Goal: Transaction & Acquisition: Book appointment/travel/reservation

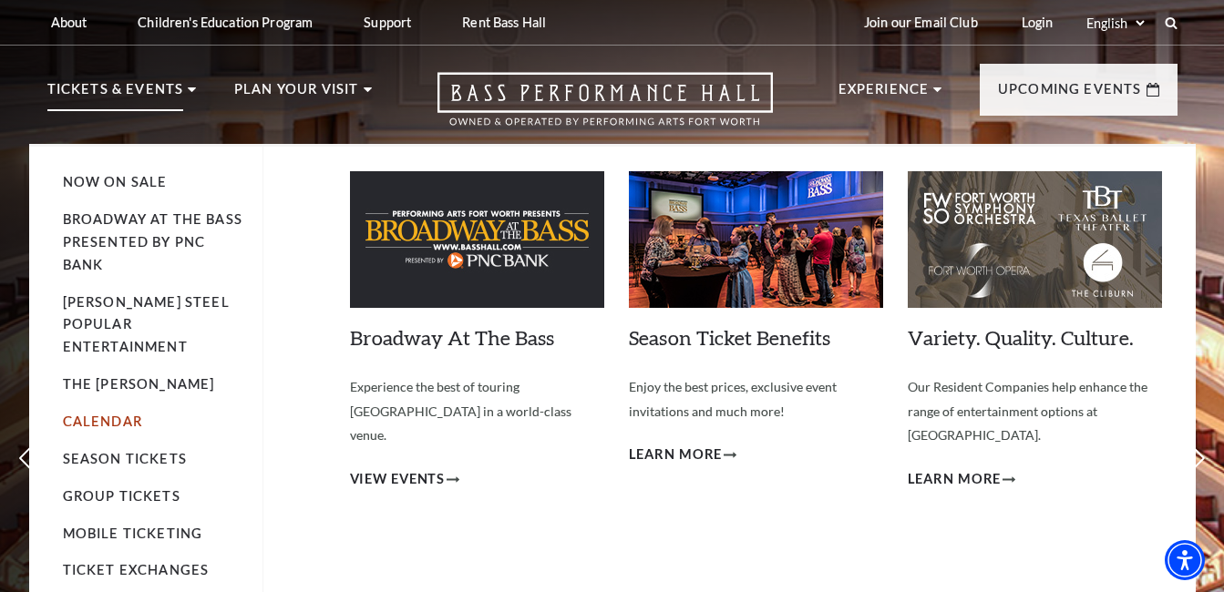
click at [107, 414] on link "Calendar" at bounding box center [102, 421] width 79 height 15
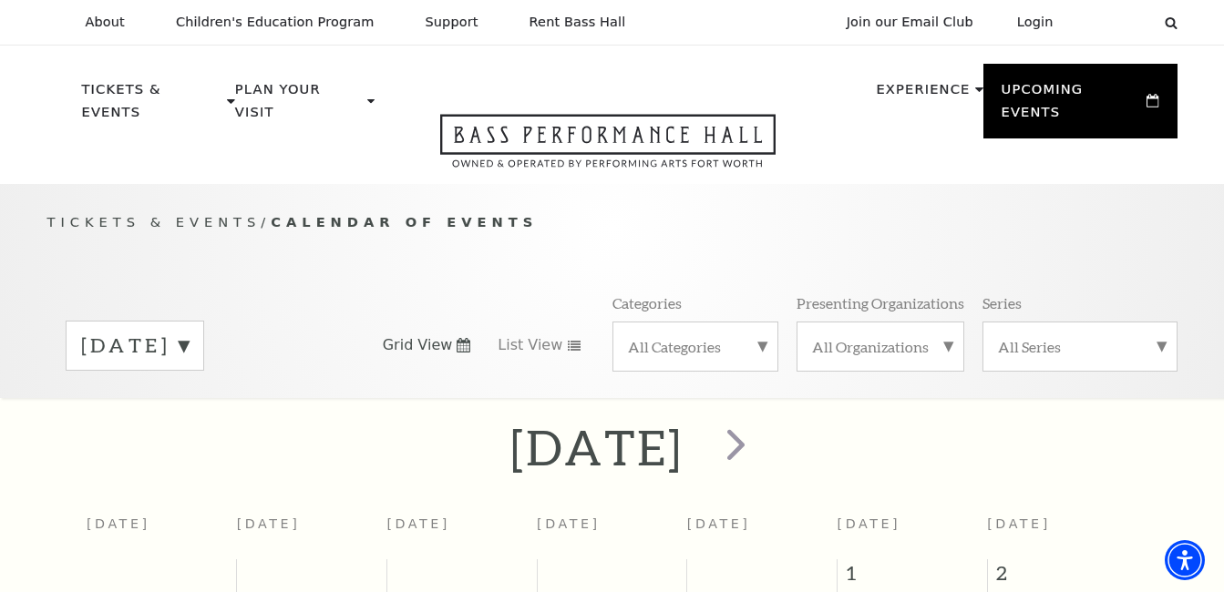
scroll to position [161, 0]
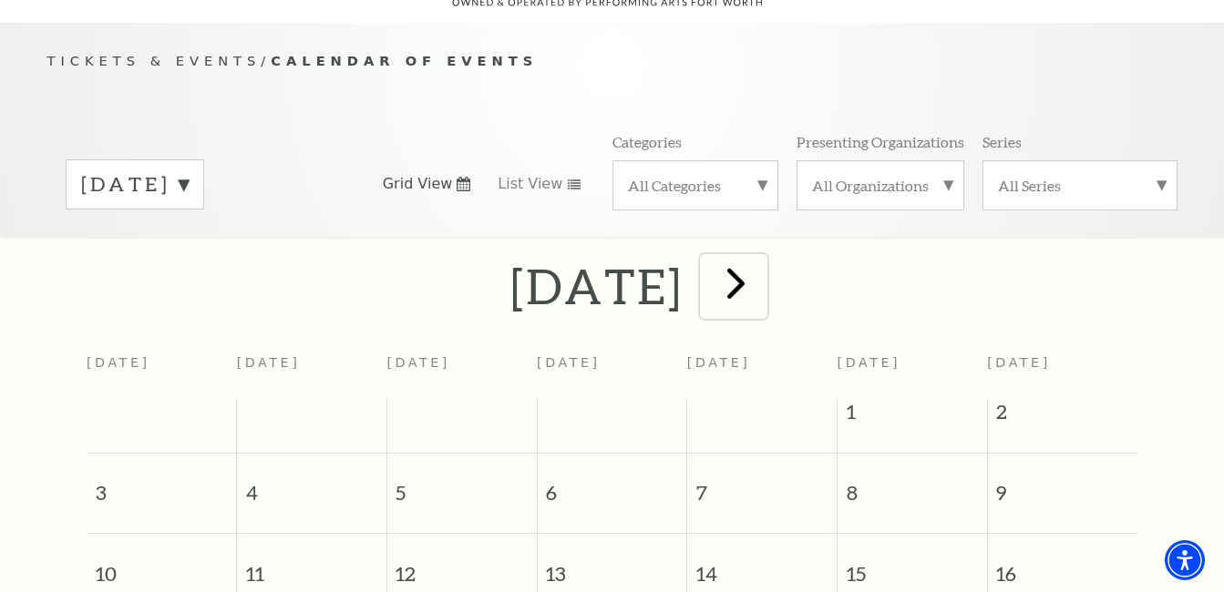
click at [762, 258] on span "next" at bounding box center [736, 283] width 52 height 52
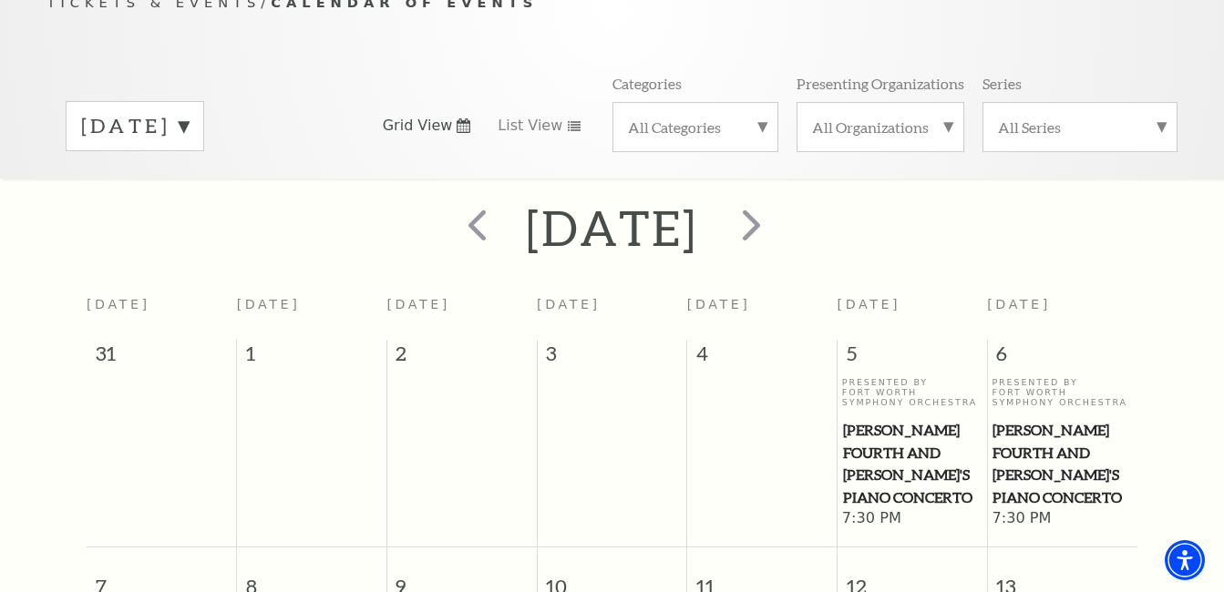
scroll to position [252, 0]
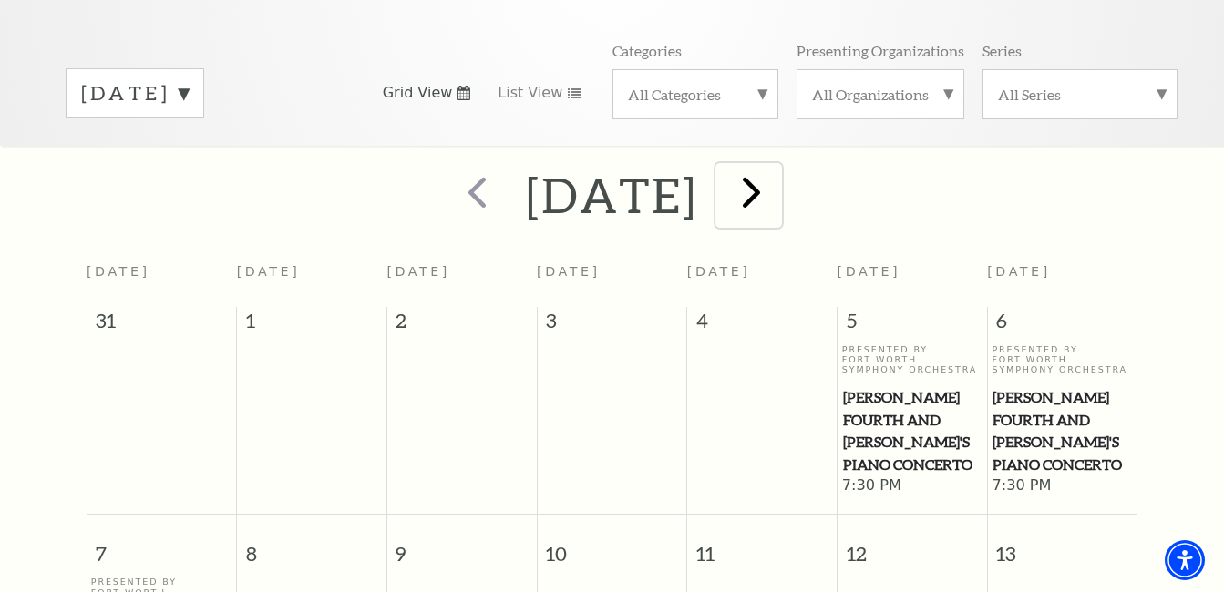
click at [777, 173] on span "next" at bounding box center [751, 192] width 52 height 52
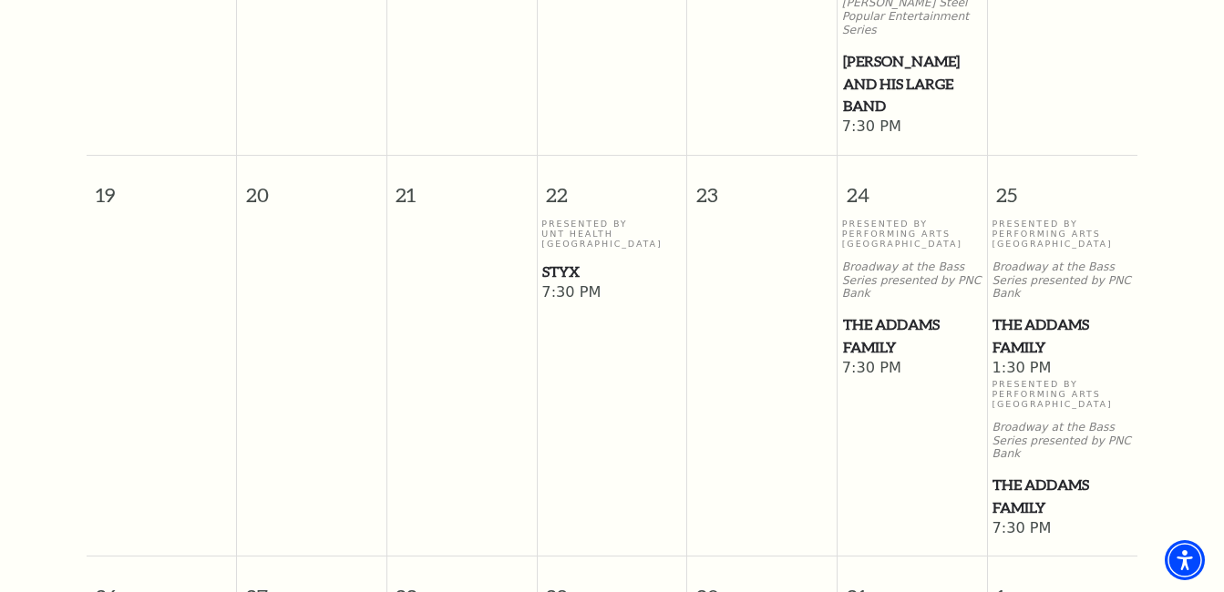
scroll to position [1346, 0]
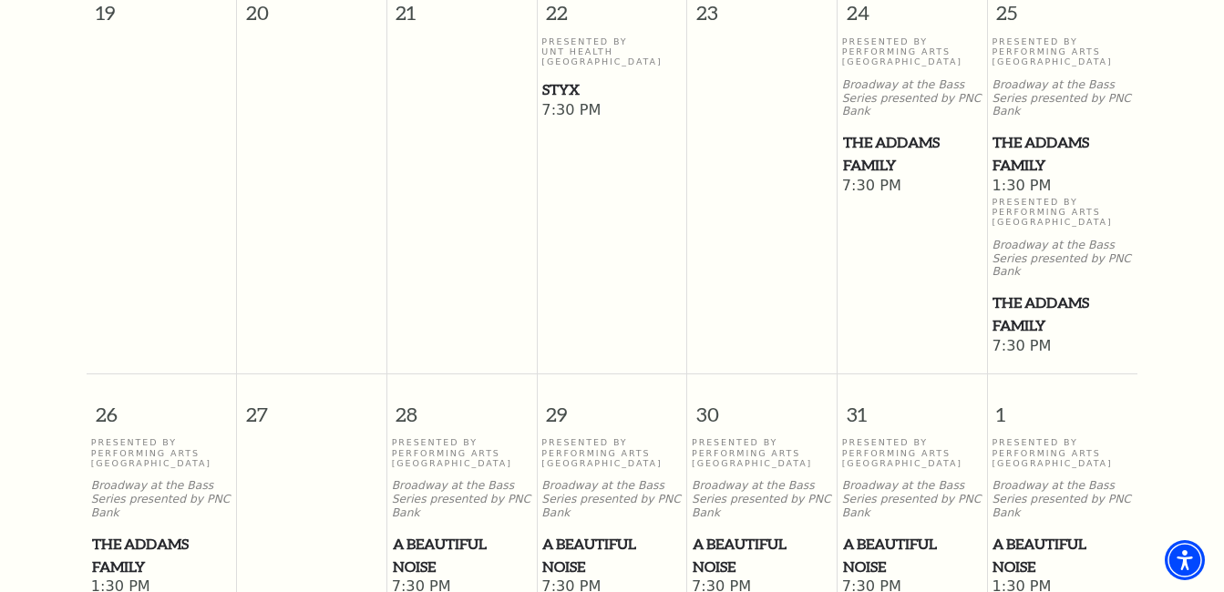
click at [473, 533] on span "A Beautiful Noise" at bounding box center [462, 555] width 139 height 45
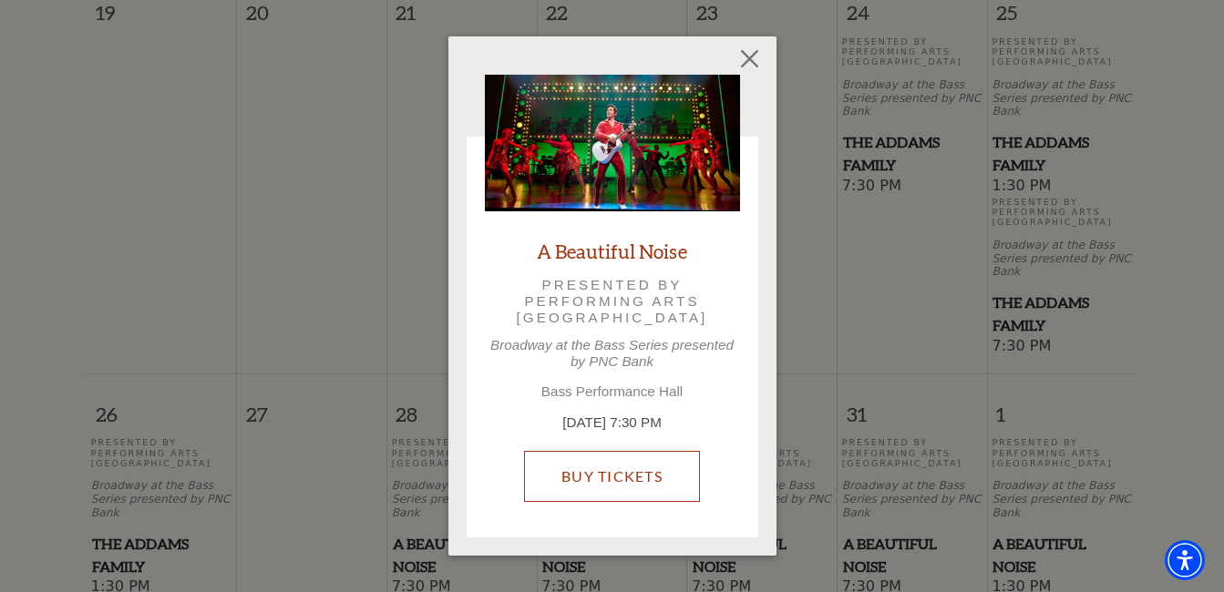
click at [580, 473] on link "Buy Tickets" at bounding box center [612, 476] width 176 height 51
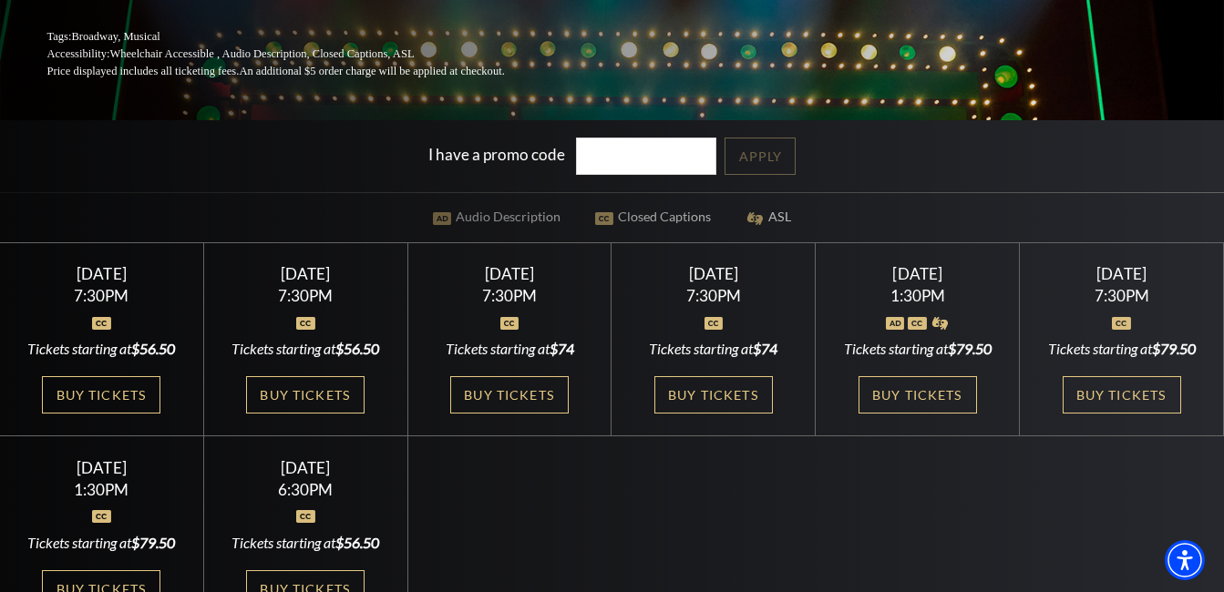
scroll to position [456, 0]
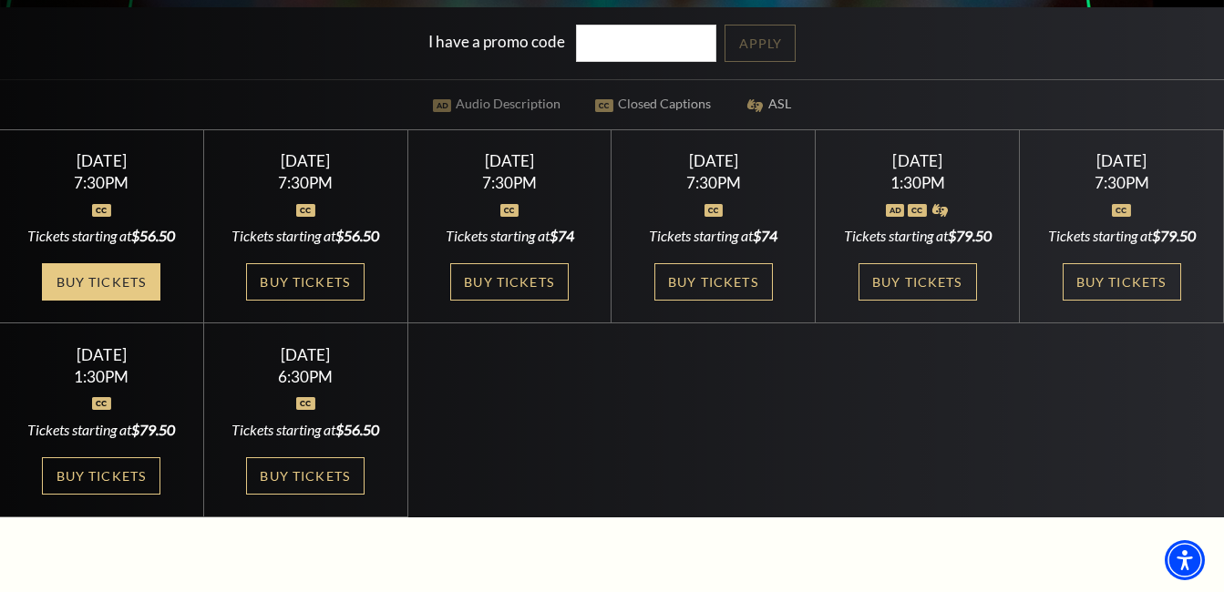
click at [94, 291] on link "Buy Tickets" at bounding box center [101, 281] width 118 height 37
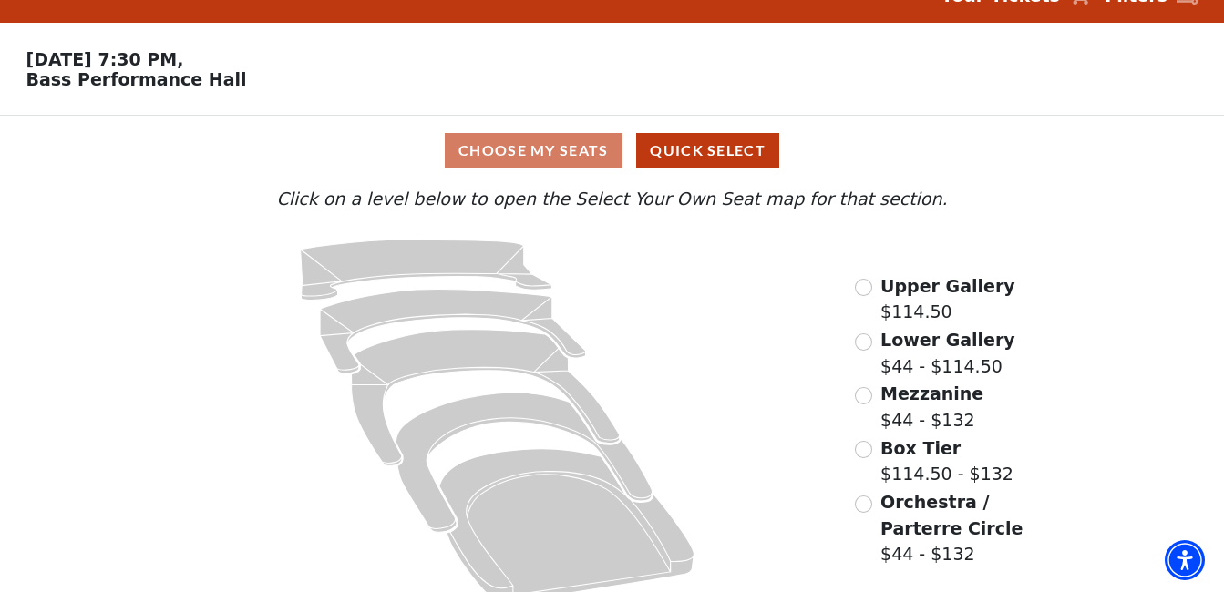
scroll to position [65, 0]
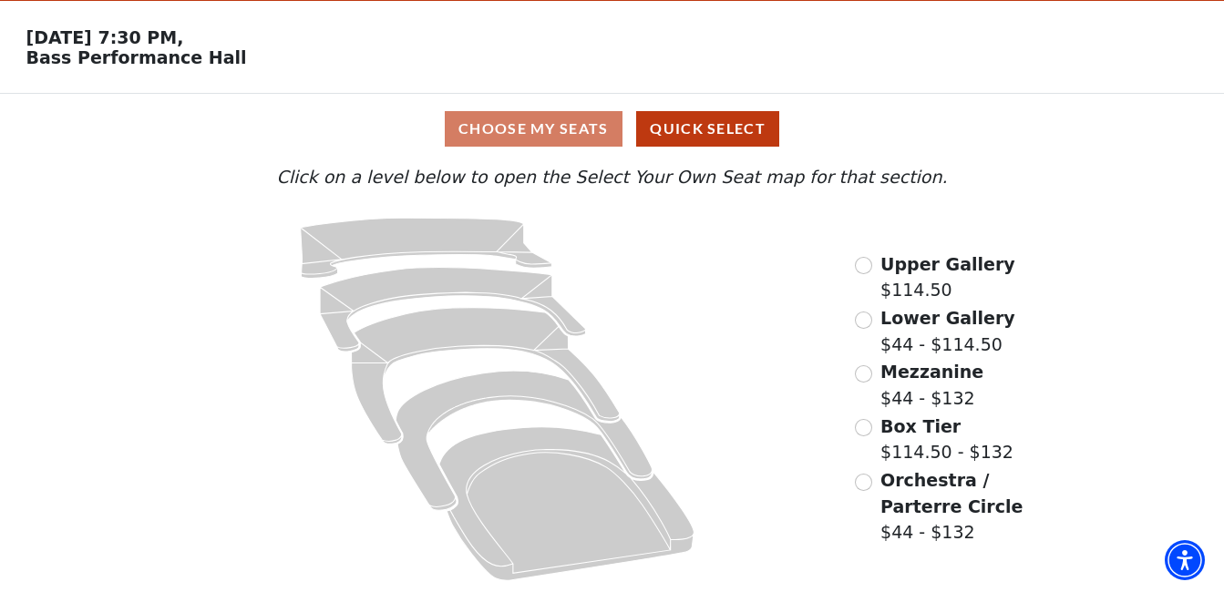
click at [878, 481] on div "Orchestra / Parterre Circle $44 - $132" at bounding box center [956, 506] width 203 height 78
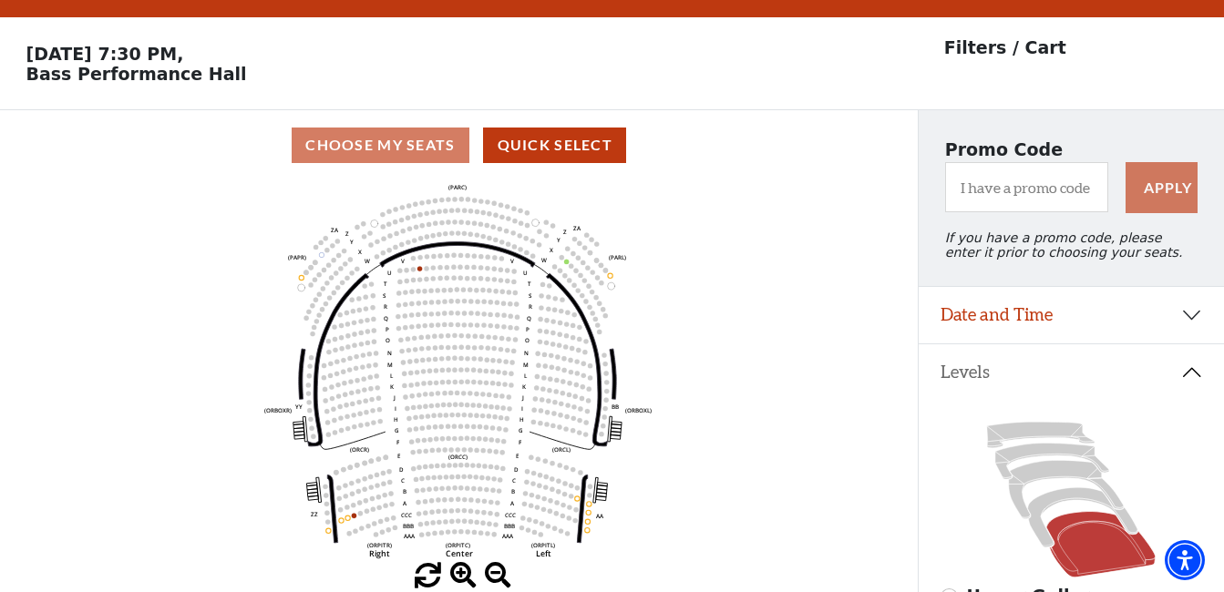
scroll to position [0, 0]
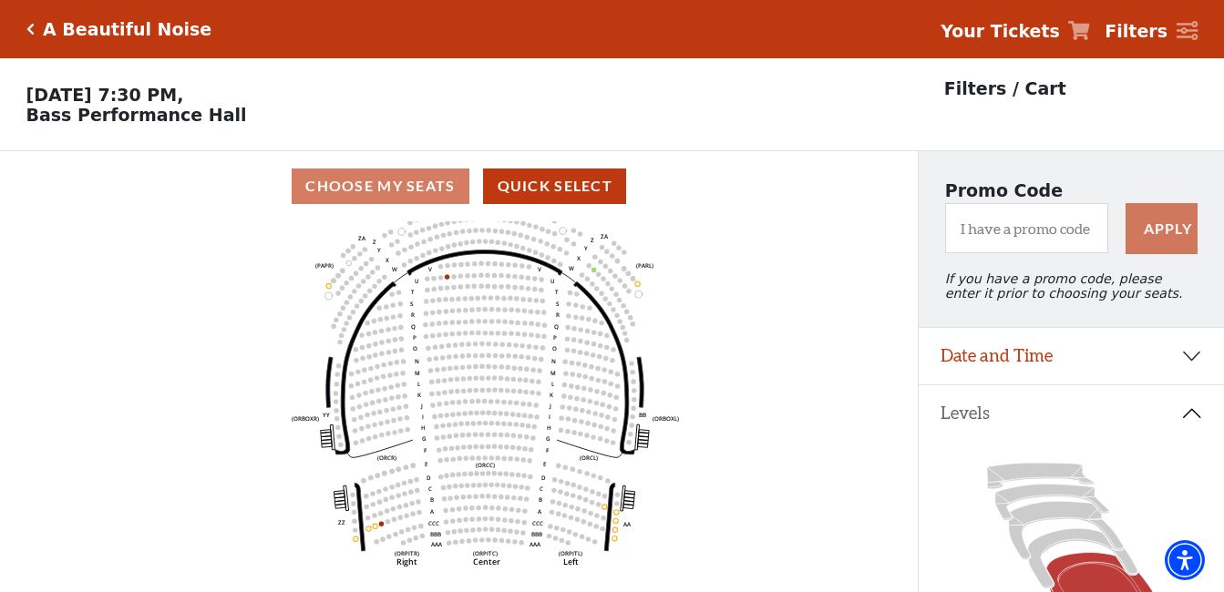
drag, startPoint x: 652, startPoint y: 336, endPoint x: 684, endPoint y: 331, distance: 32.4
click at [684, 331] on icon "Left (ORPITL) Right (ORPITR) Center (ORPITC) ZZ AA YY BB ZA ZA (ORCL) (ORCR) (O…" at bounding box center [459, 412] width 827 height 383
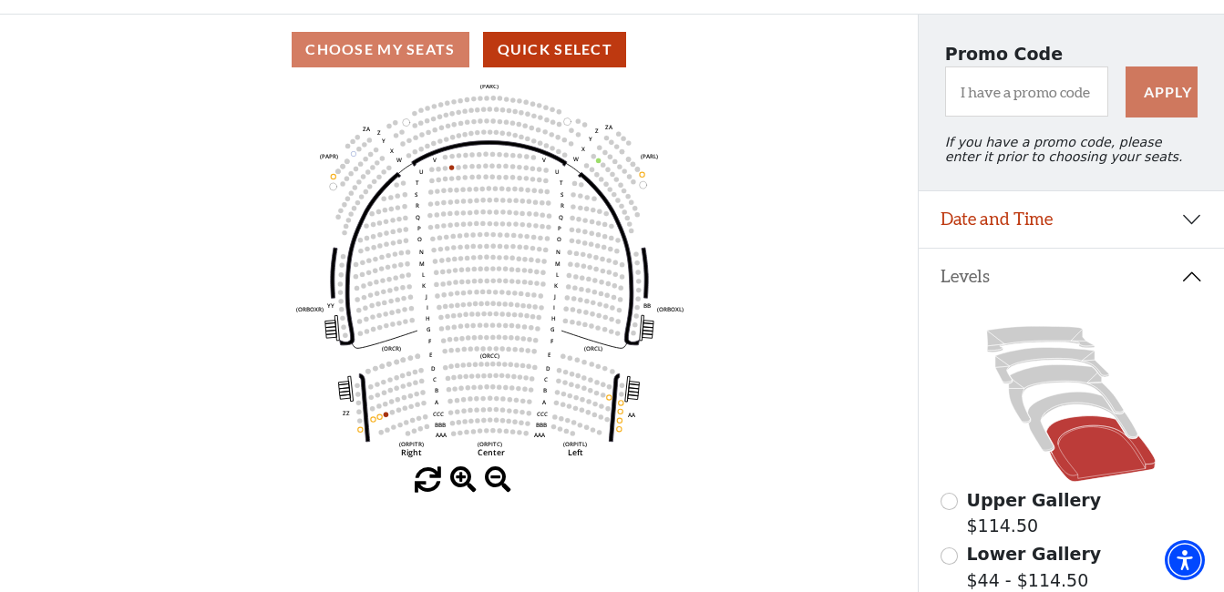
scroll to position [273, 0]
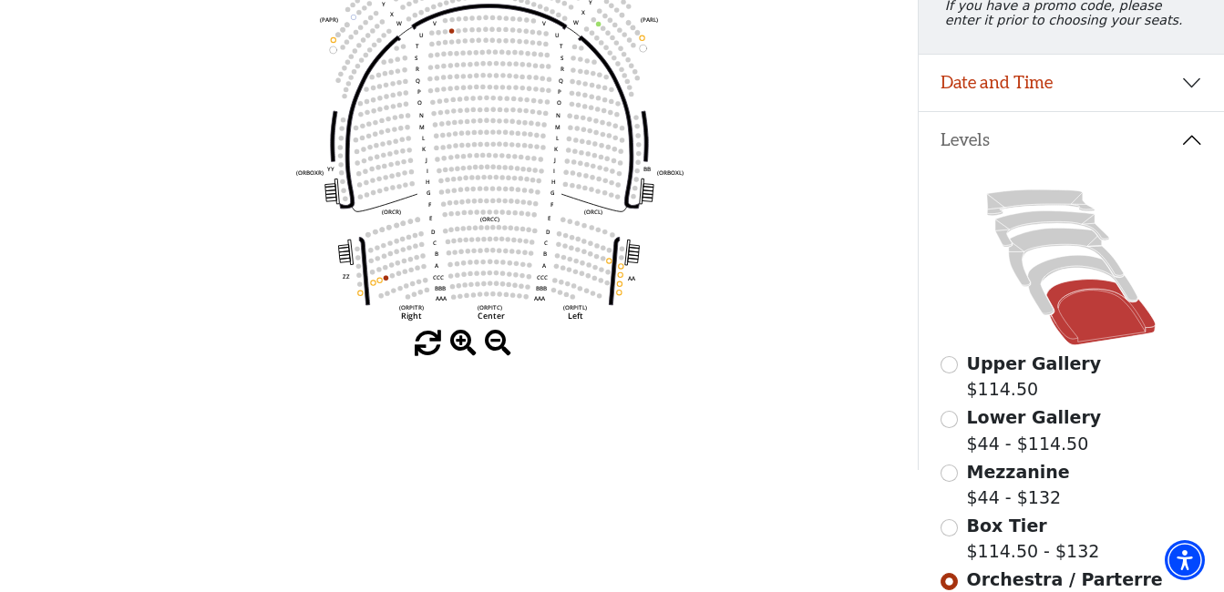
click at [467, 346] on span at bounding box center [463, 344] width 26 height 26
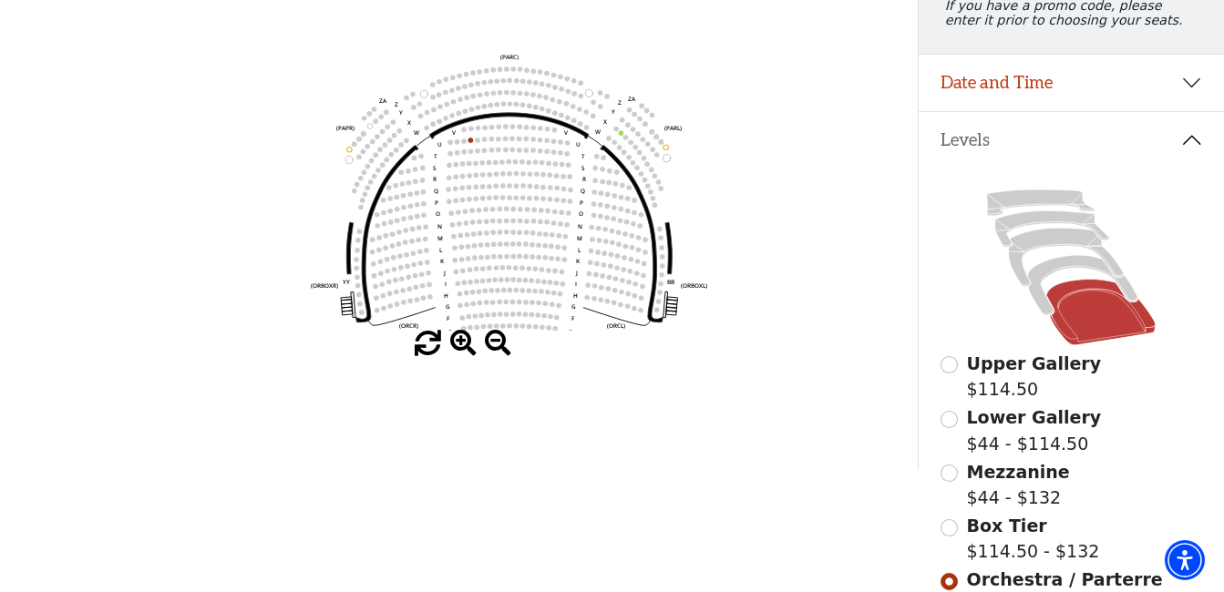
drag, startPoint x: 762, startPoint y: 114, endPoint x: 782, endPoint y: 252, distance: 140.0
click at [782, 252] on icon "Left (ORPITL) Right (ORPITR) Center (ORPITC) ZZ AA YY BB ZA ZA (ORCL) (ORCR) (O…" at bounding box center [459, 139] width 827 height 383
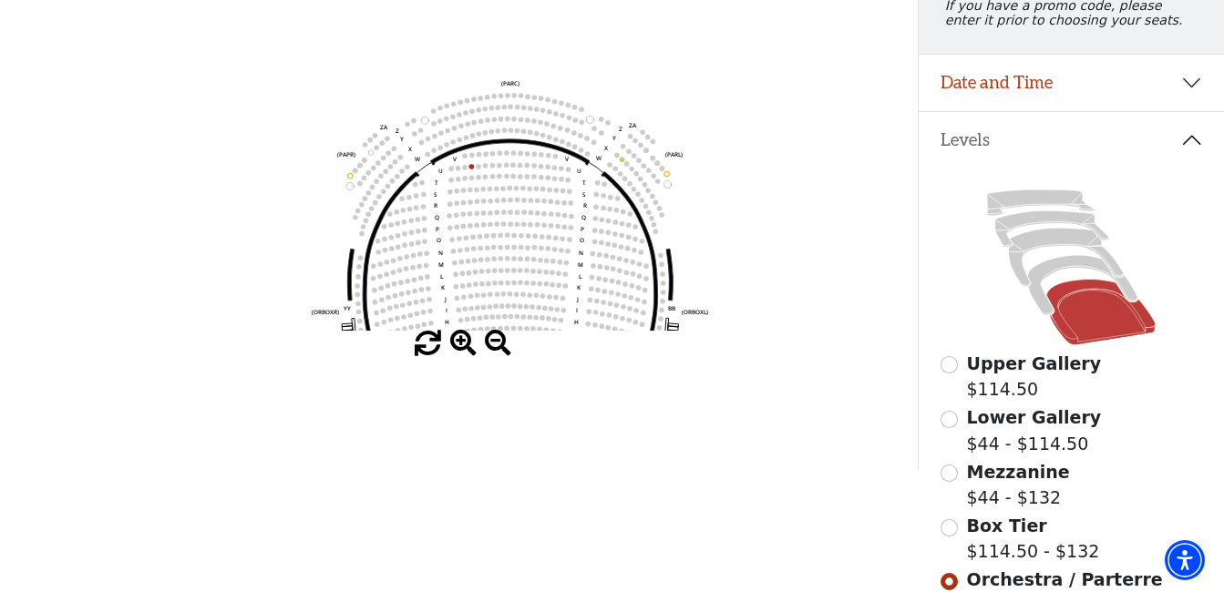
click at [467, 349] on span at bounding box center [463, 344] width 26 height 26
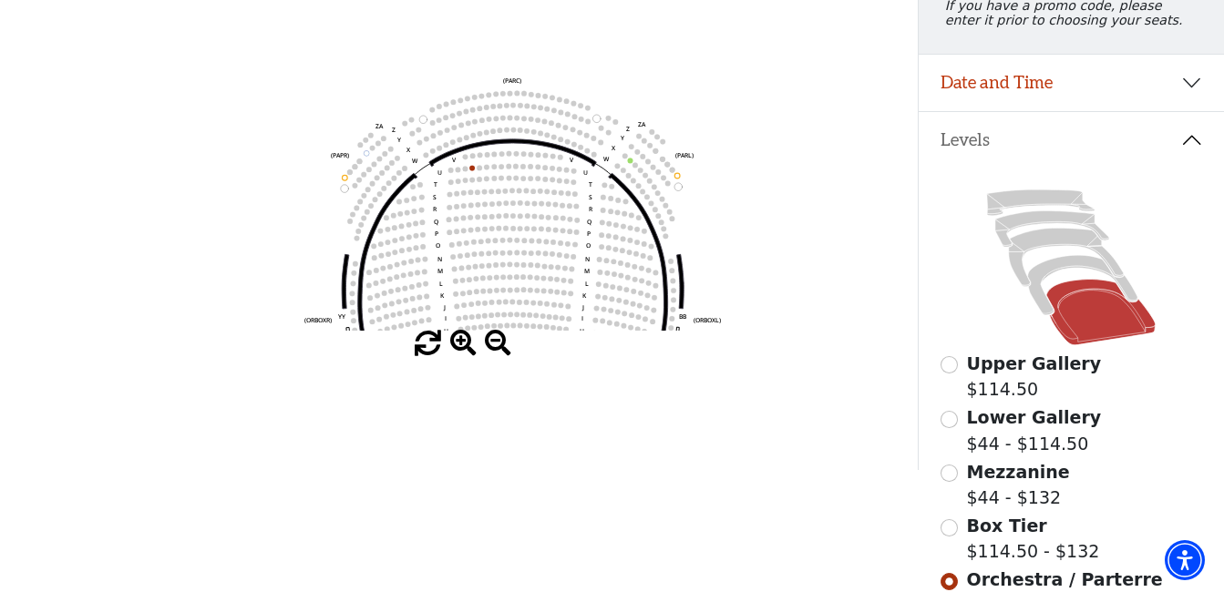
click at [467, 349] on span at bounding box center [463, 344] width 26 height 26
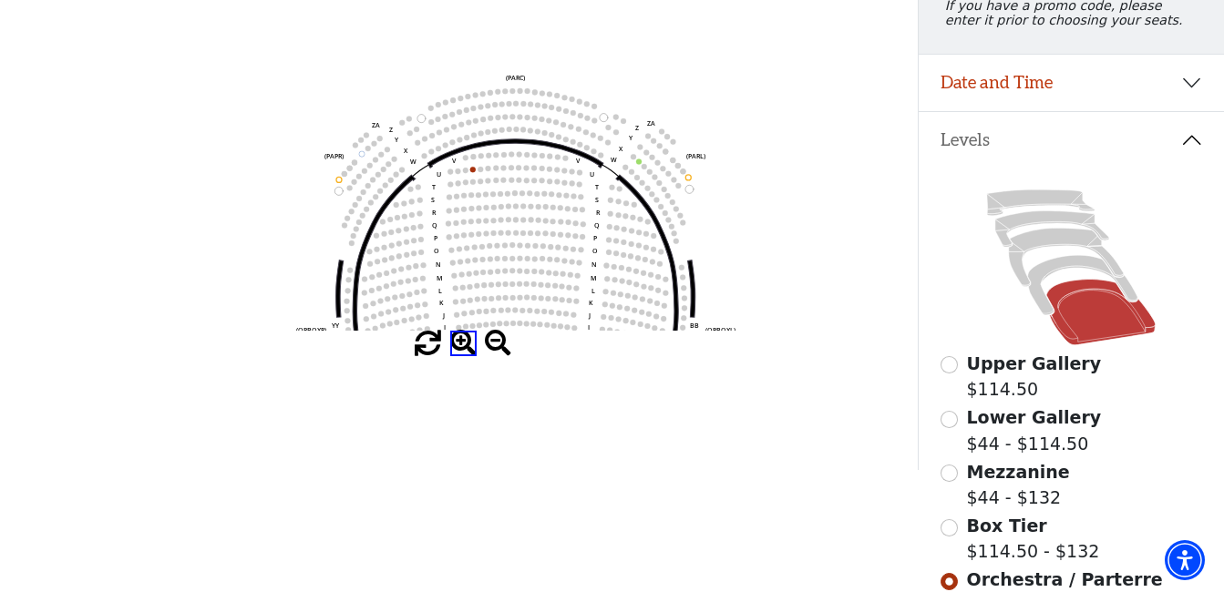
click at [463, 347] on span at bounding box center [463, 344] width 26 height 26
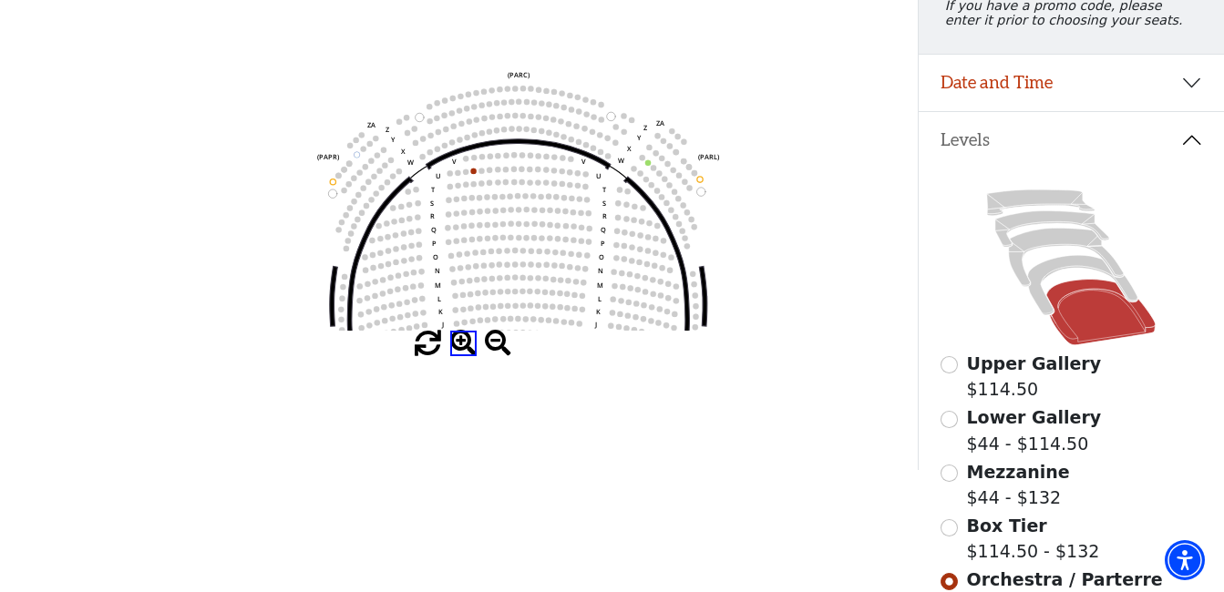
click at [463, 347] on span at bounding box center [463, 344] width 26 height 26
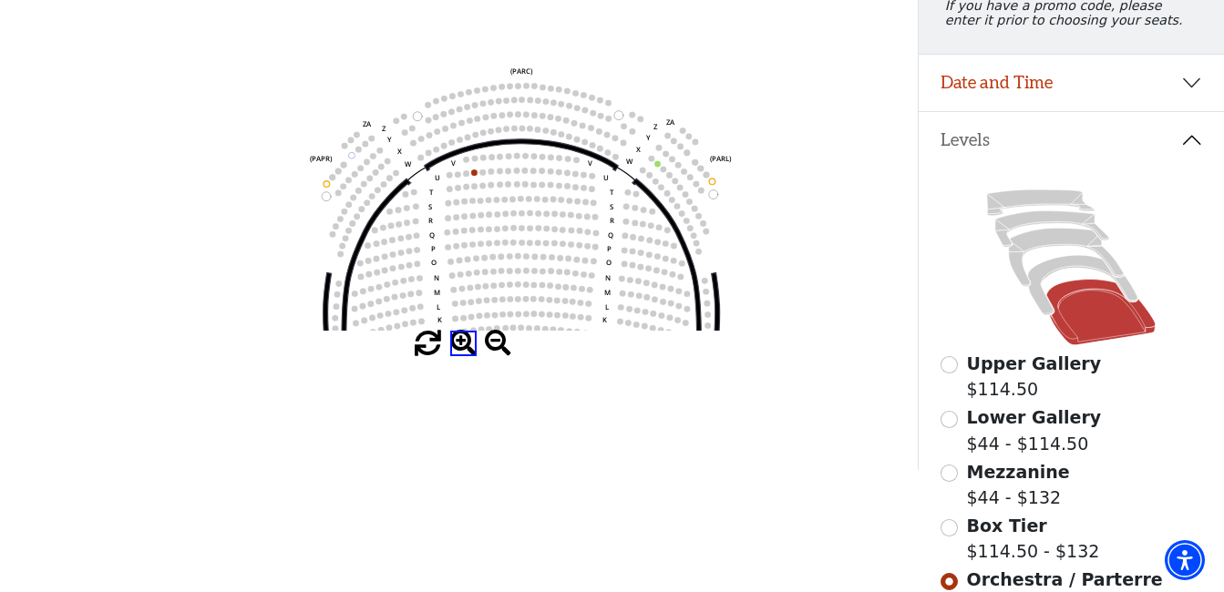
click at [463, 347] on span at bounding box center [463, 344] width 26 height 26
click at [463, 348] on span at bounding box center [463, 344] width 26 height 26
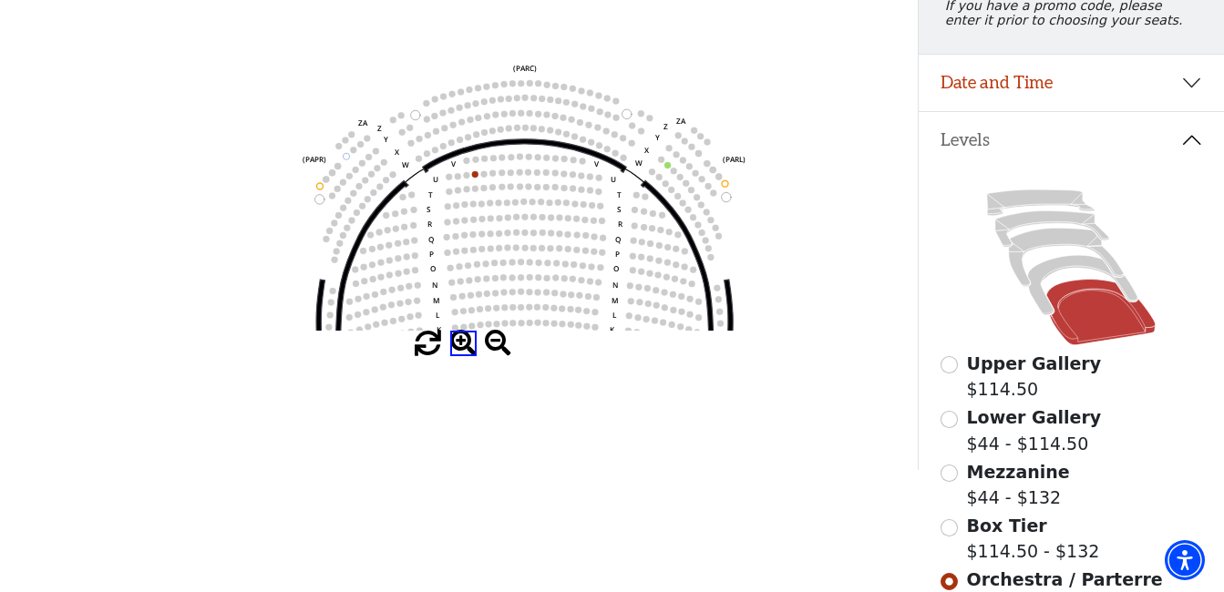
click at [463, 348] on span at bounding box center [463, 344] width 26 height 26
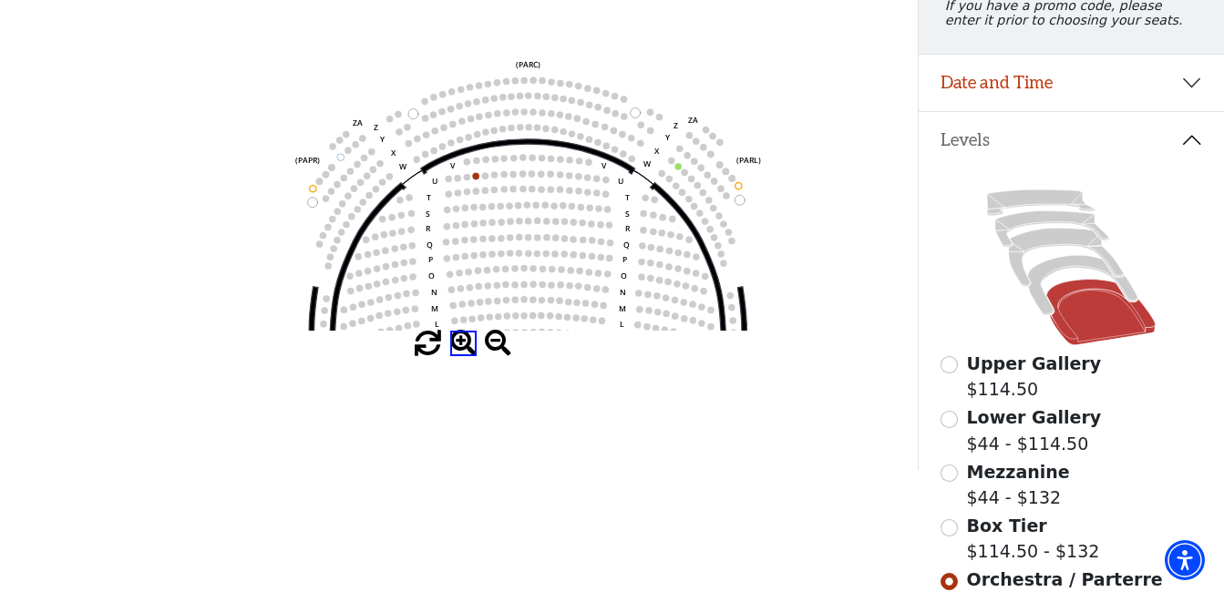
click at [463, 348] on span at bounding box center [463, 344] width 26 height 26
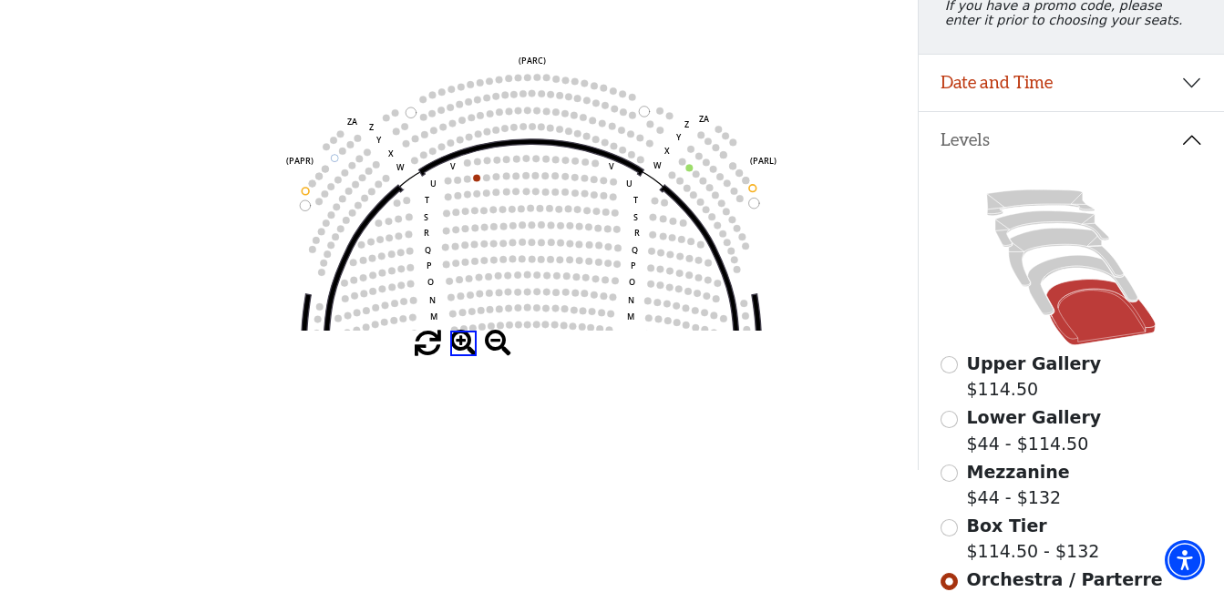
click at [463, 348] on span at bounding box center [463, 344] width 26 height 26
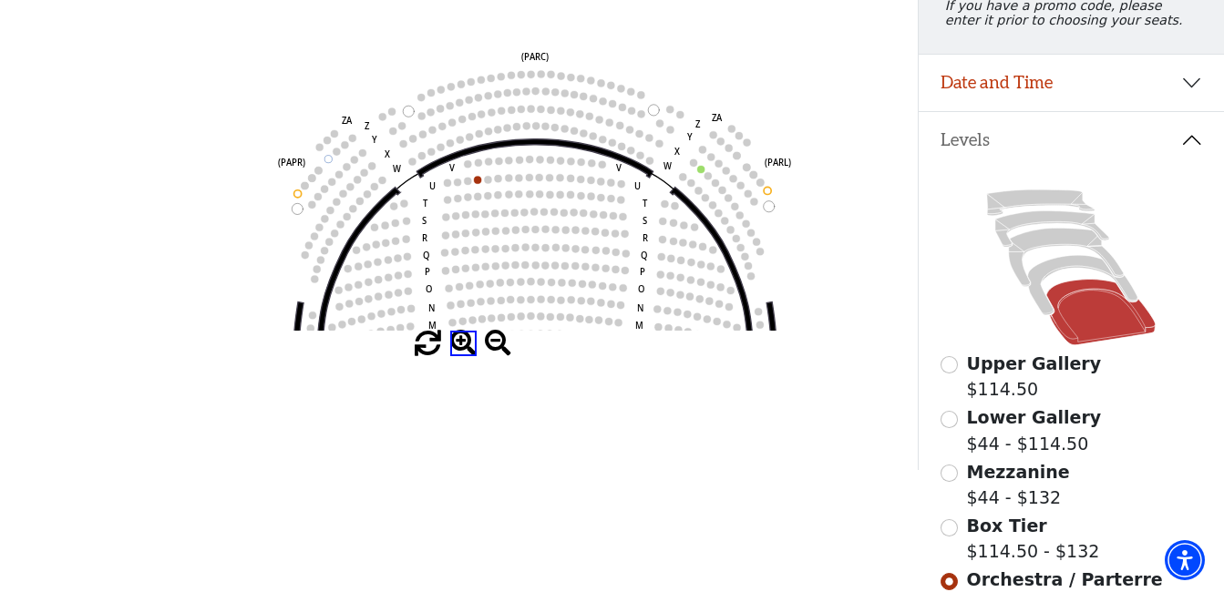
click at [463, 353] on span at bounding box center [463, 344] width 26 height 26
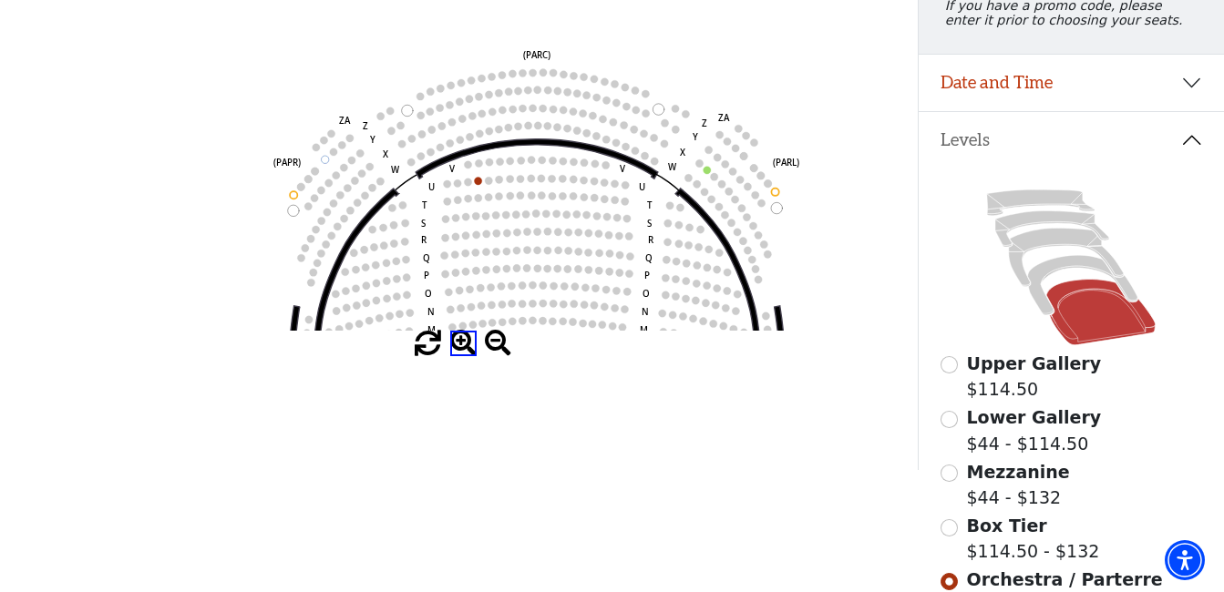
click at [463, 353] on span at bounding box center [463, 344] width 26 height 26
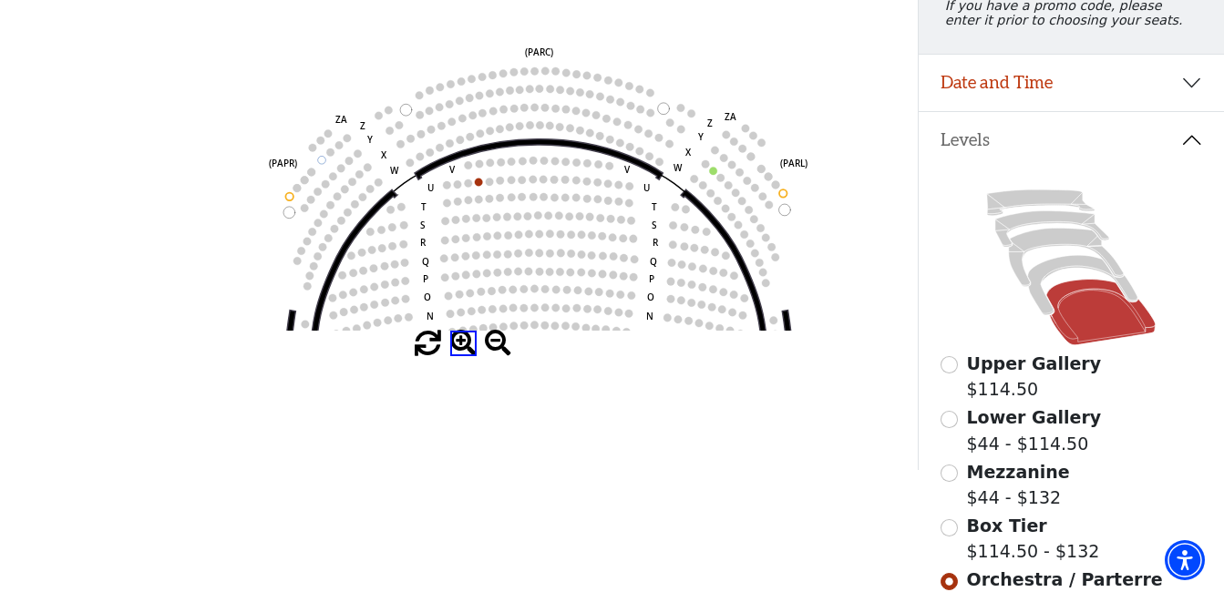
click at [463, 353] on span at bounding box center [463, 344] width 26 height 26
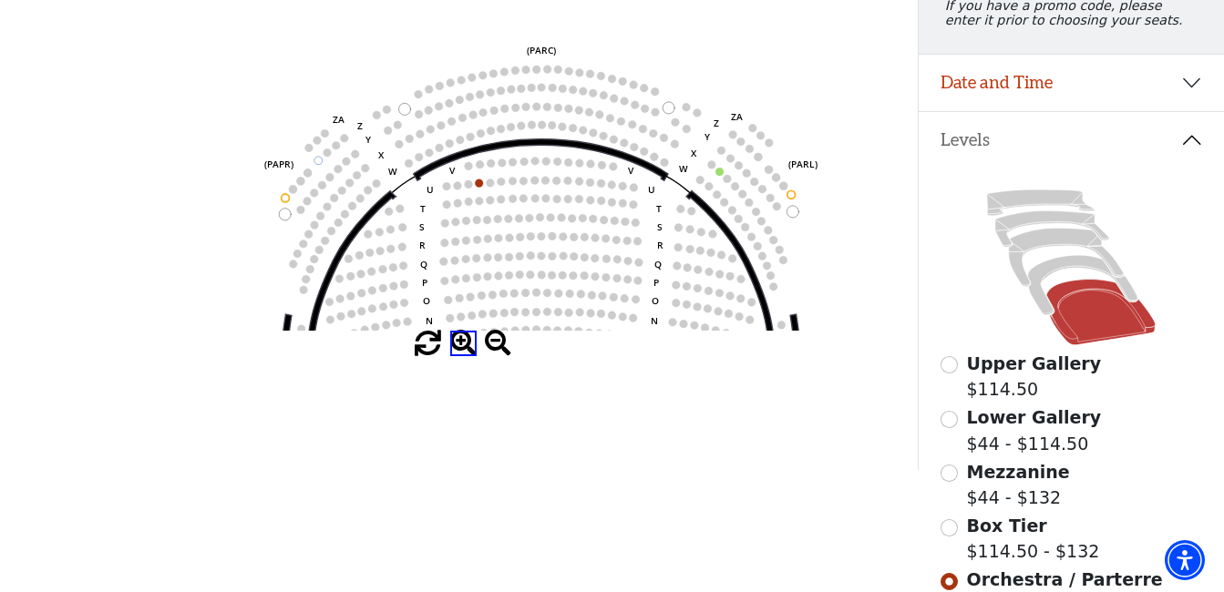
click at [463, 353] on span at bounding box center [463, 344] width 26 height 26
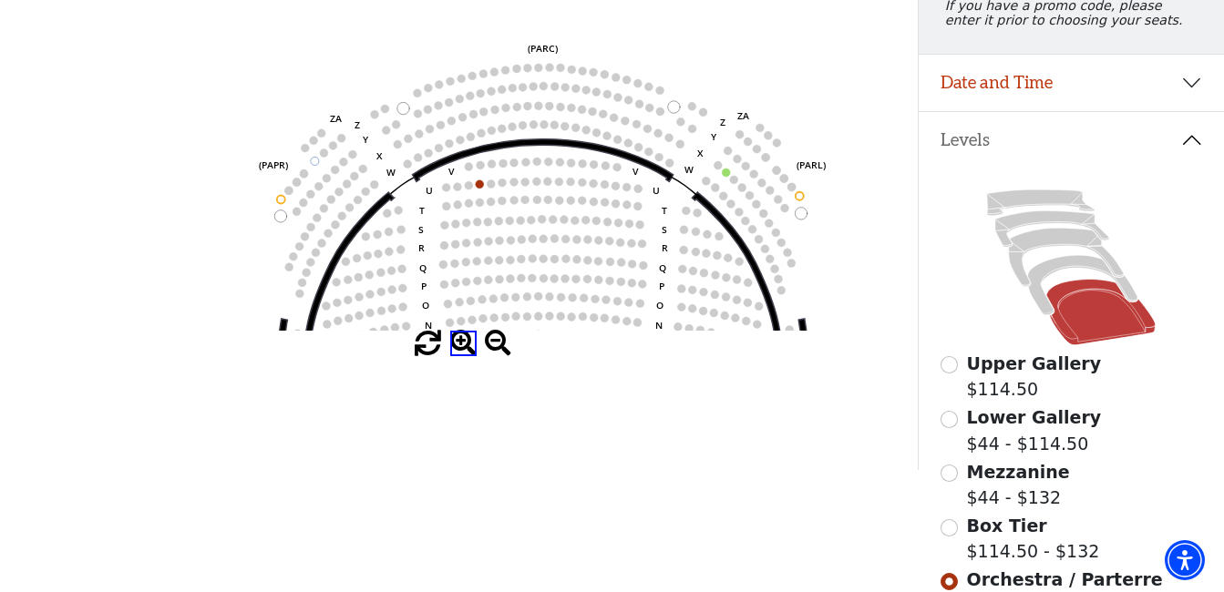
click at [463, 353] on span at bounding box center [463, 344] width 26 height 26
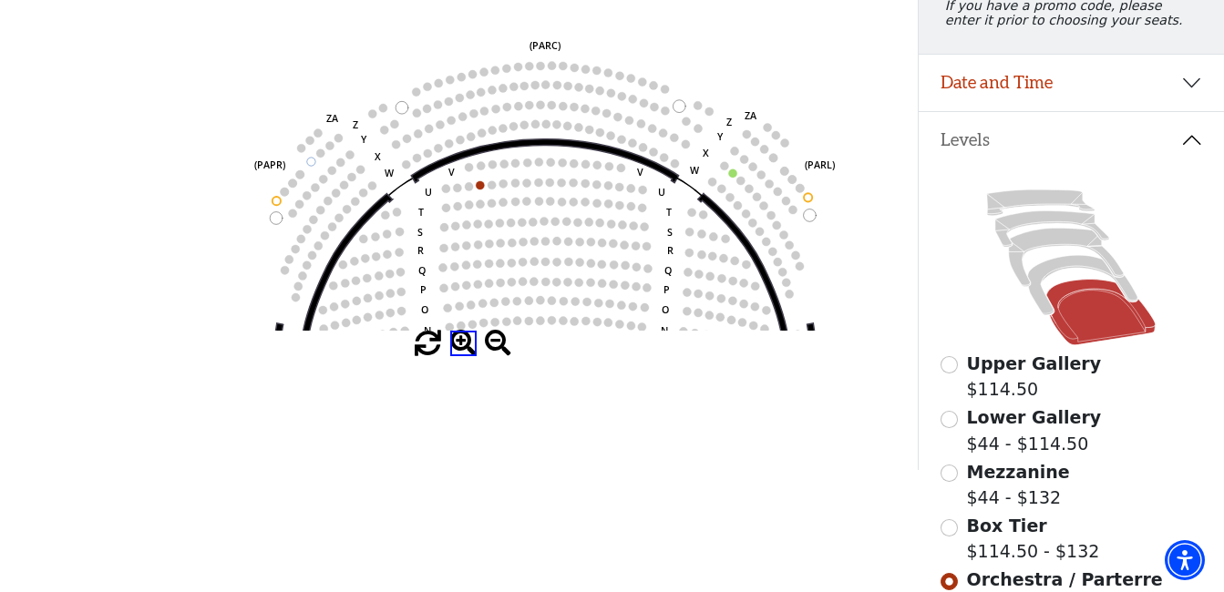
click at [463, 353] on span at bounding box center [463, 344] width 26 height 26
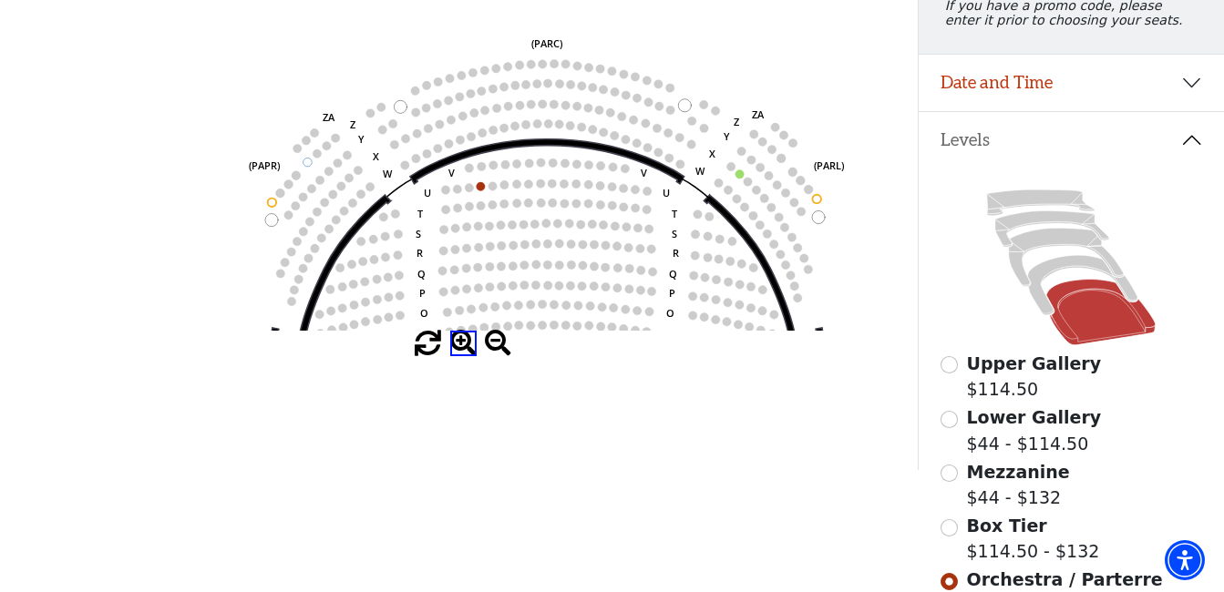
click at [463, 353] on span at bounding box center [463, 344] width 26 height 26
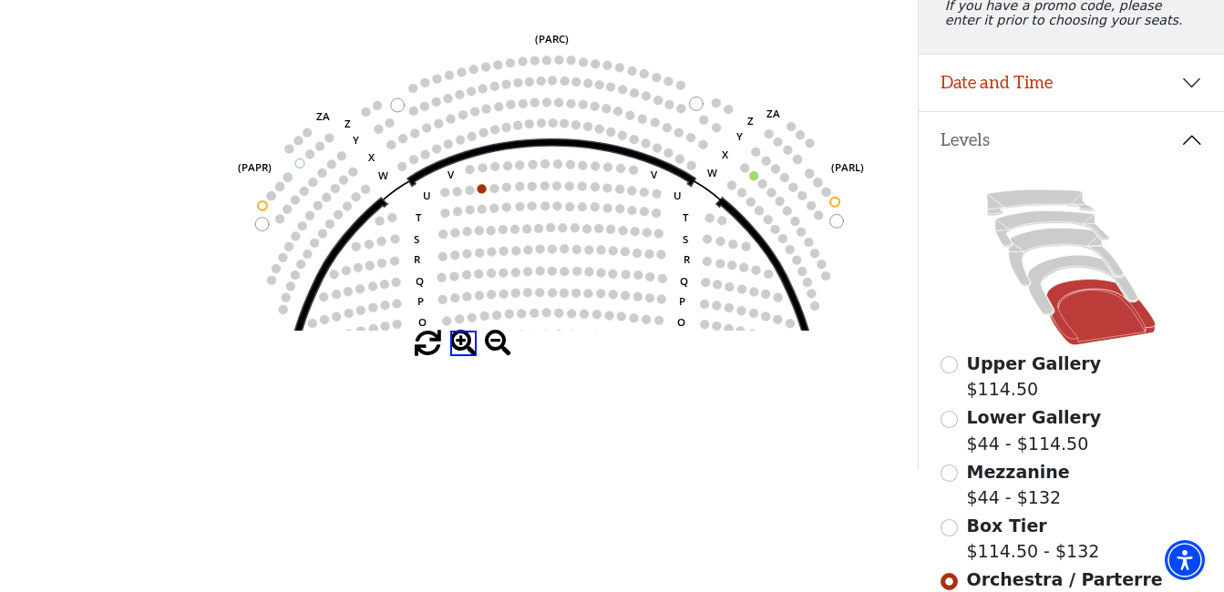
click at [463, 353] on span at bounding box center [463, 344] width 26 height 26
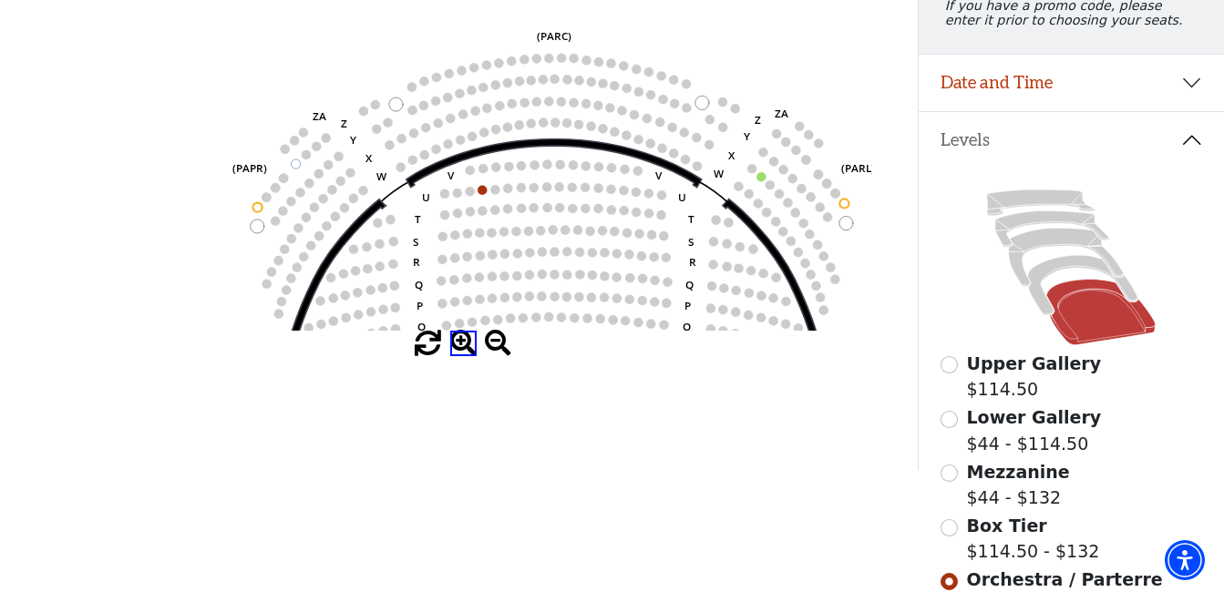
click at [463, 353] on span at bounding box center [463, 344] width 26 height 26
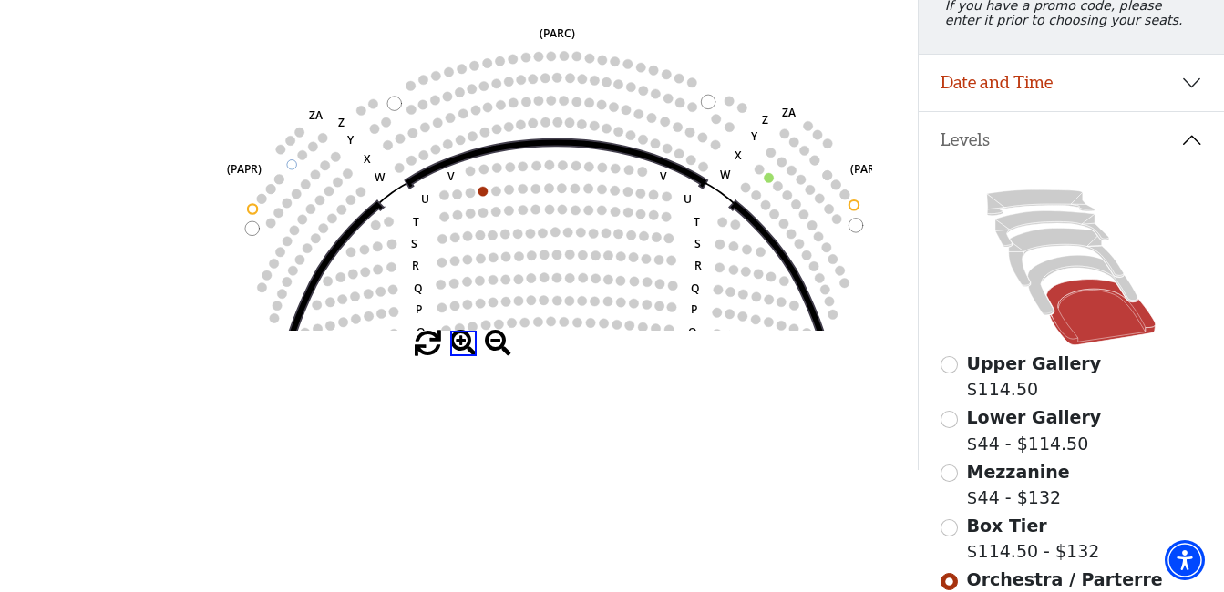
click at [463, 353] on span at bounding box center [463, 344] width 26 height 26
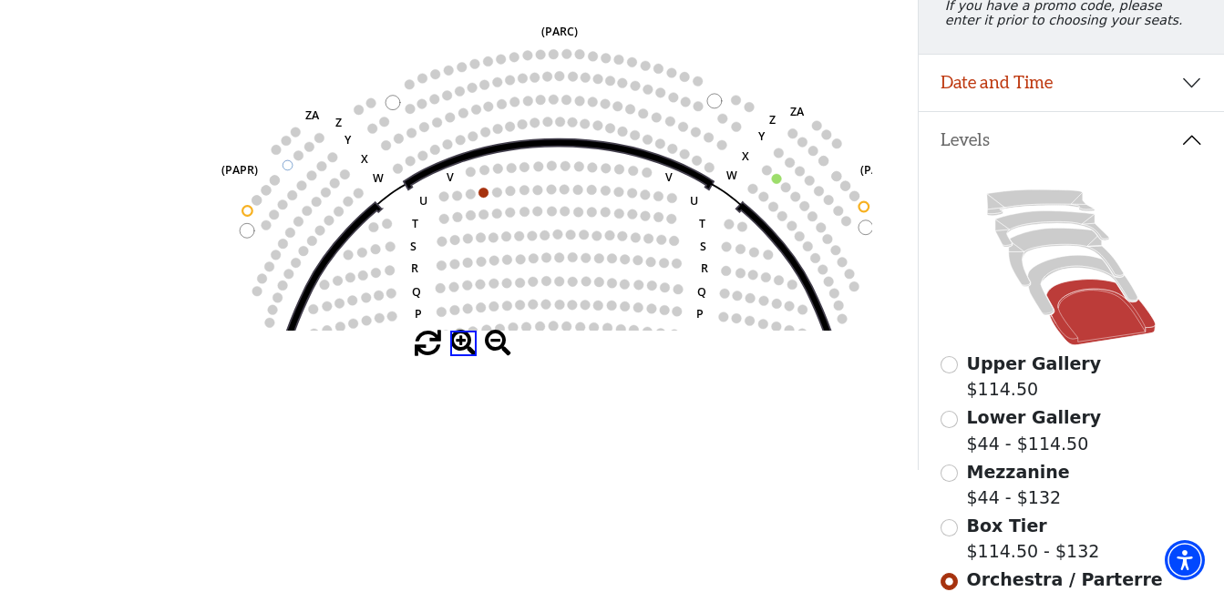
click at [463, 353] on span at bounding box center [463, 344] width 26 height 26
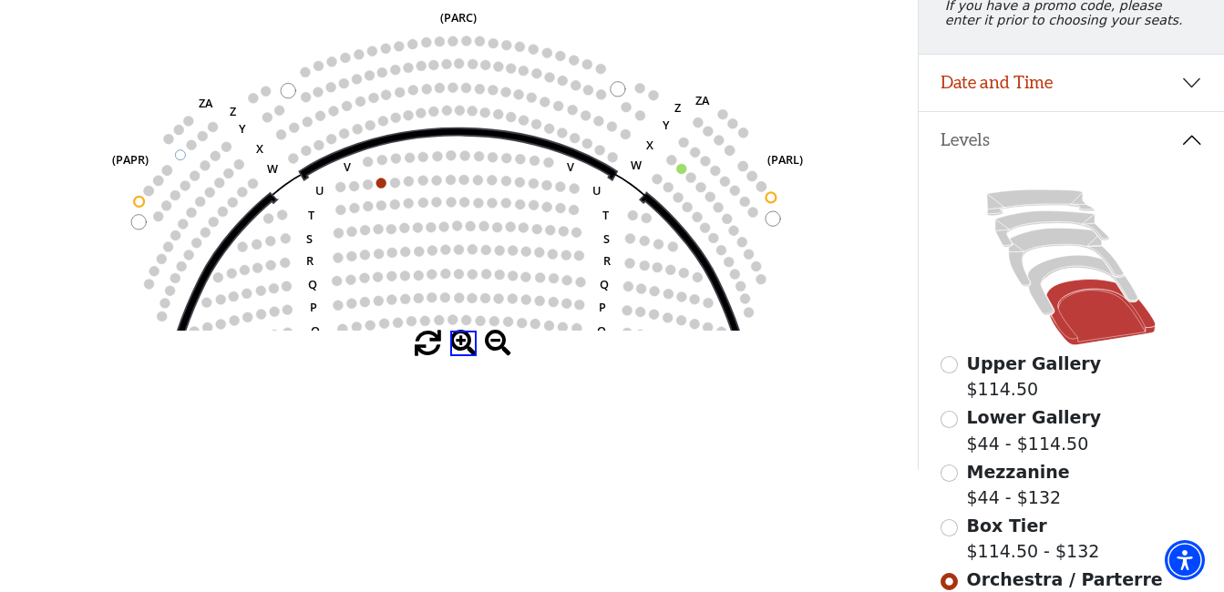
drag, startPoint x: 814, startPoint y: 189, endPoint x: 708, endPoint y: 178, distance: 106.3
click at [711, 176] on circle at bounding box center [716, 171] width 10 height 10
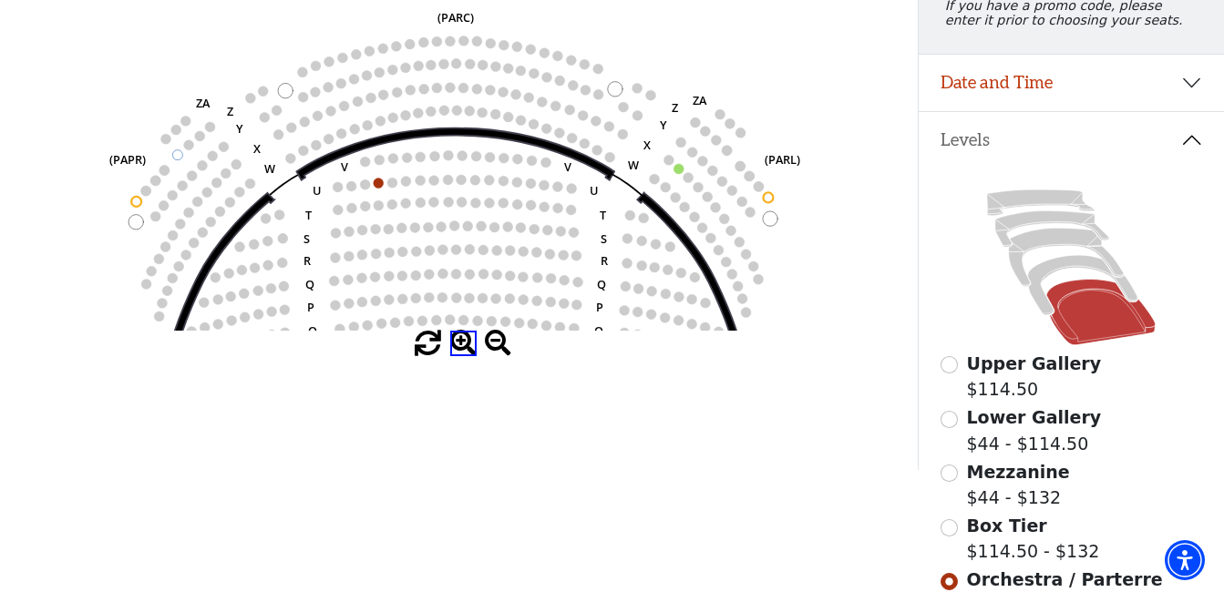
click at [674, 174] on use "Seat Selected" at bounding box center [678, 168] width 11 height 11
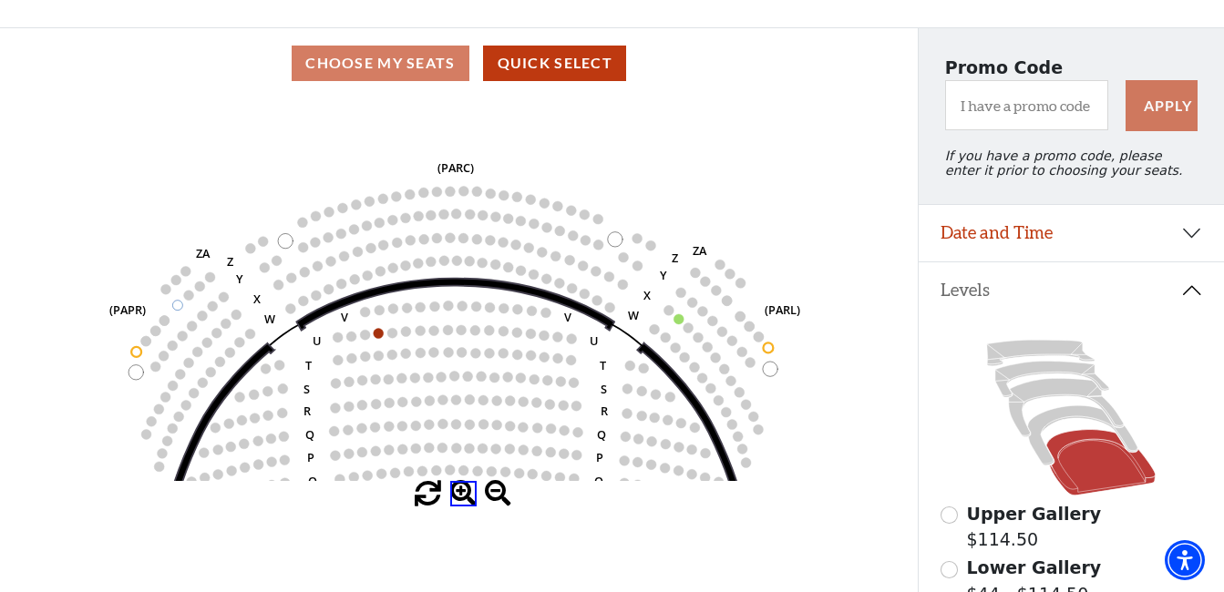
scroll to position [0, 0]
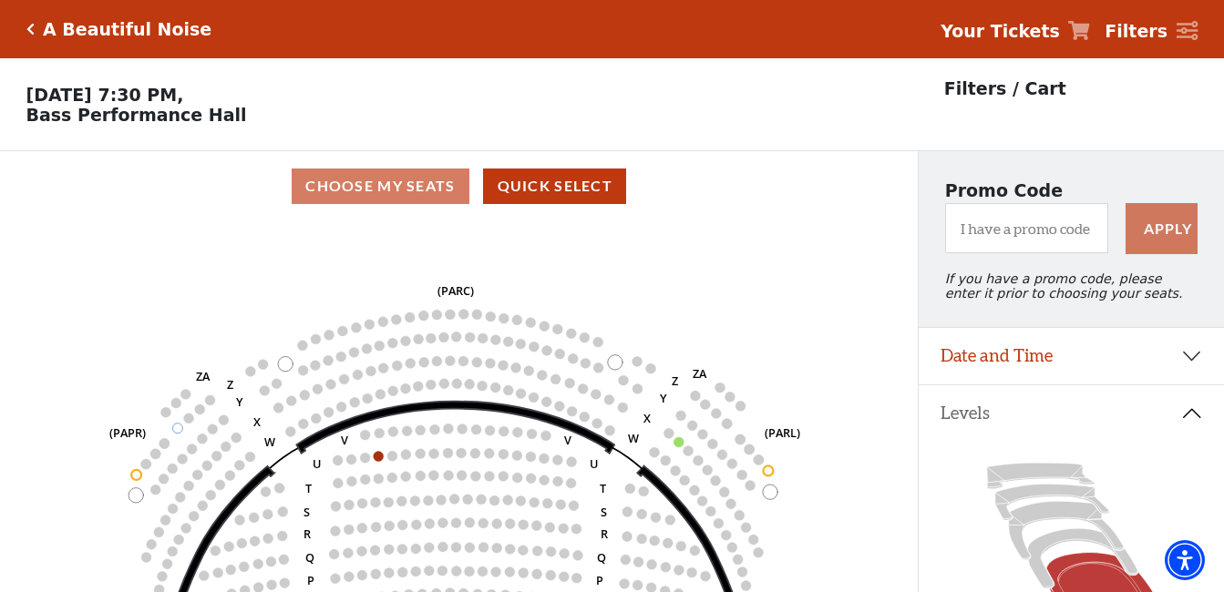
click at [35, 32] on div "A Beautiful Noise" at bounding box center [124, 29] width 178 height 21
click at [31, 26] on icon "Click here to go back to filters" at bounding box center [30, 29] width 8 height 13
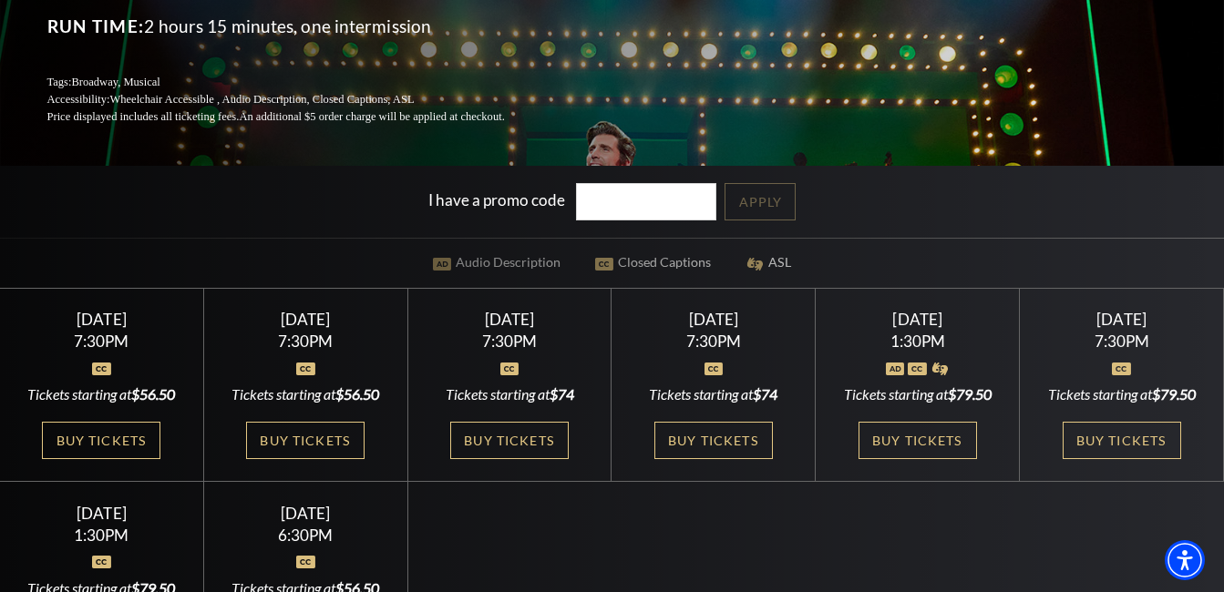
scroll to position [365, 0]
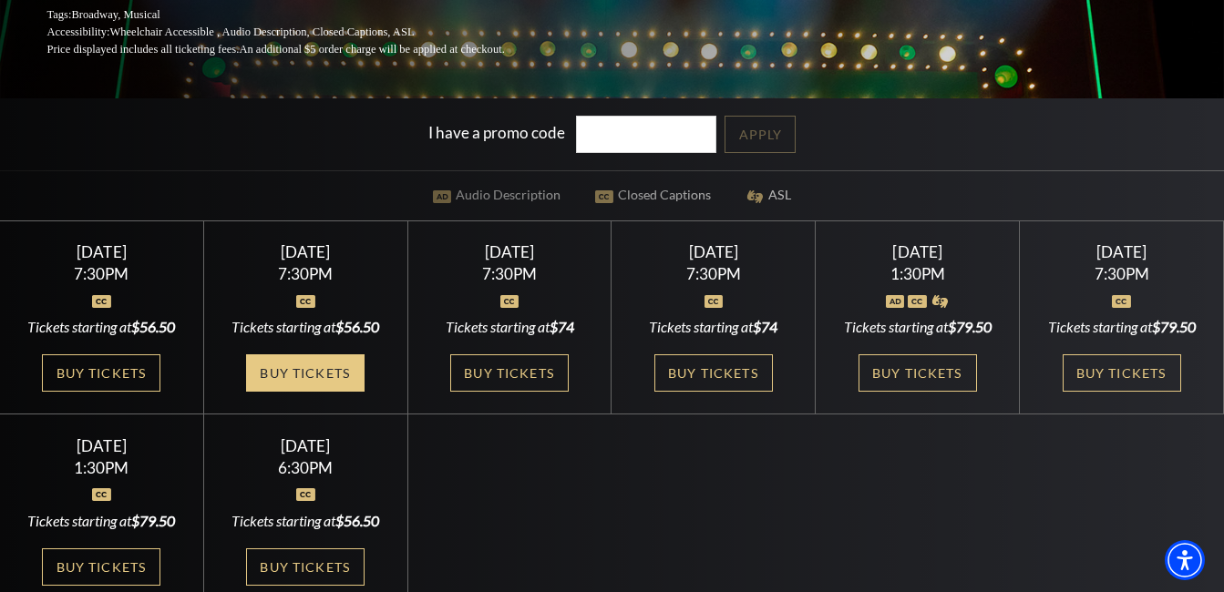
click at [341, 392] on link "Buy Tickets" at bounding box center [305, 372] width 118 height 37
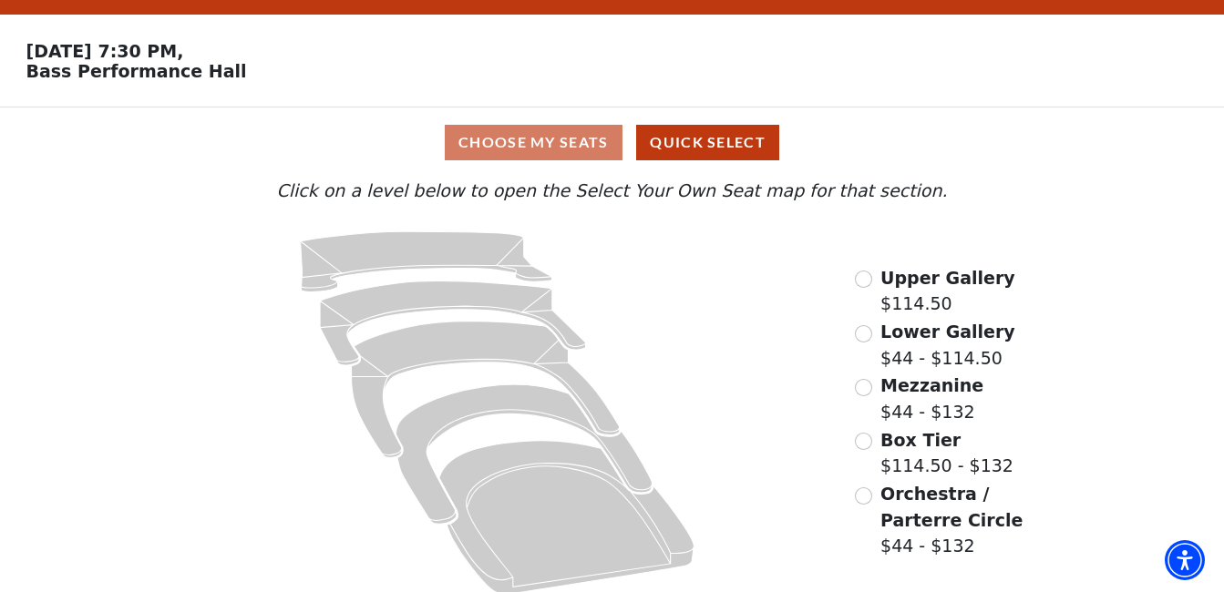
scroll to position [65, 0]
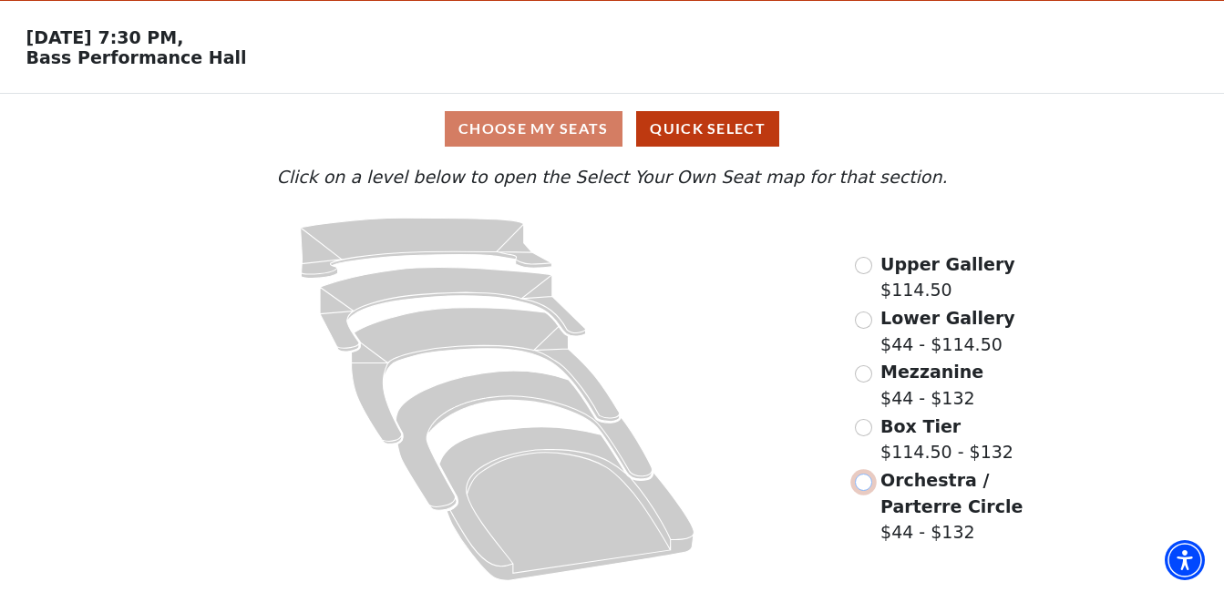
click at [866, 479] on input "Orchestra / Parterre Circle$44 - $132\a" at bounding box center [863, 482] width 17 height 17
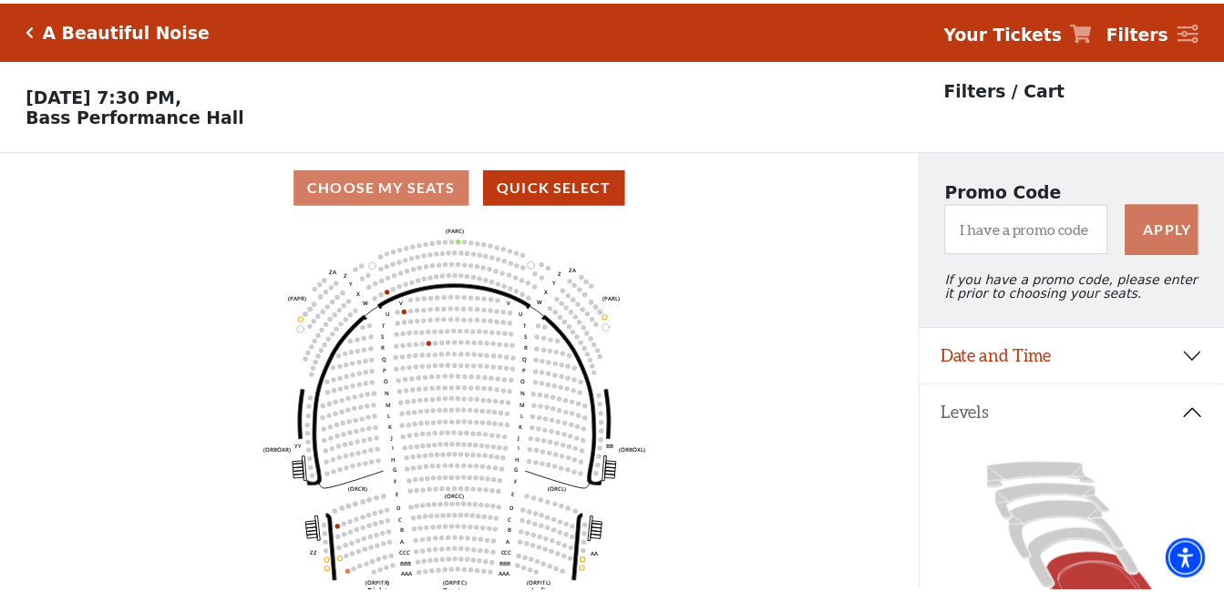
scroll to position [85, 0]
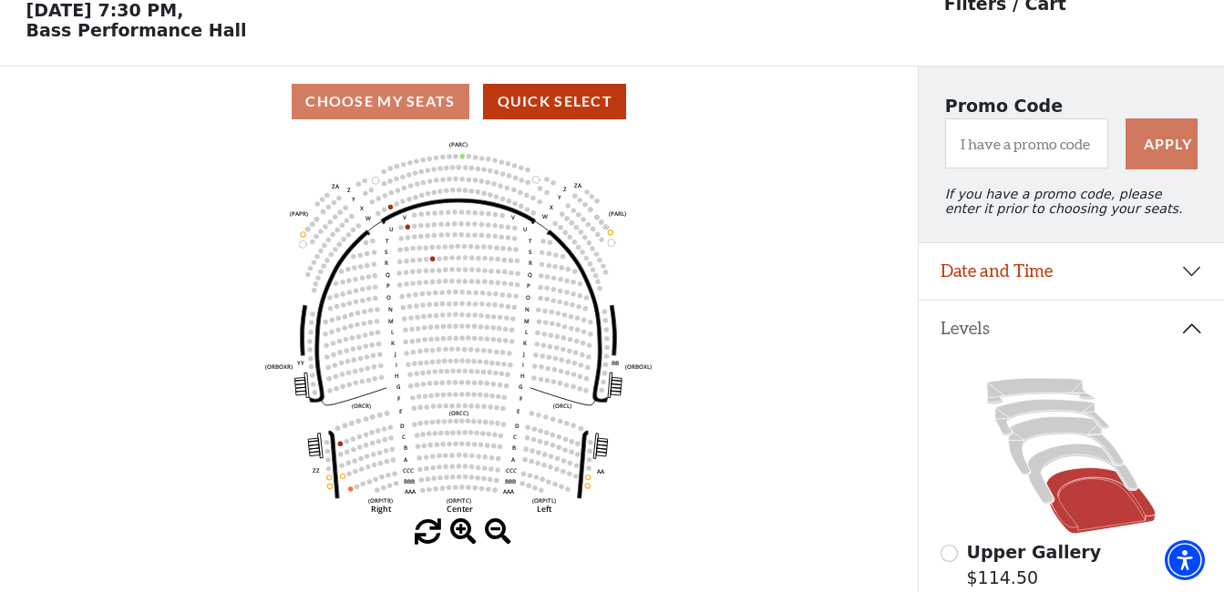
click at [456, 528] on span at bounding box center [463, 532] width 26 height 26
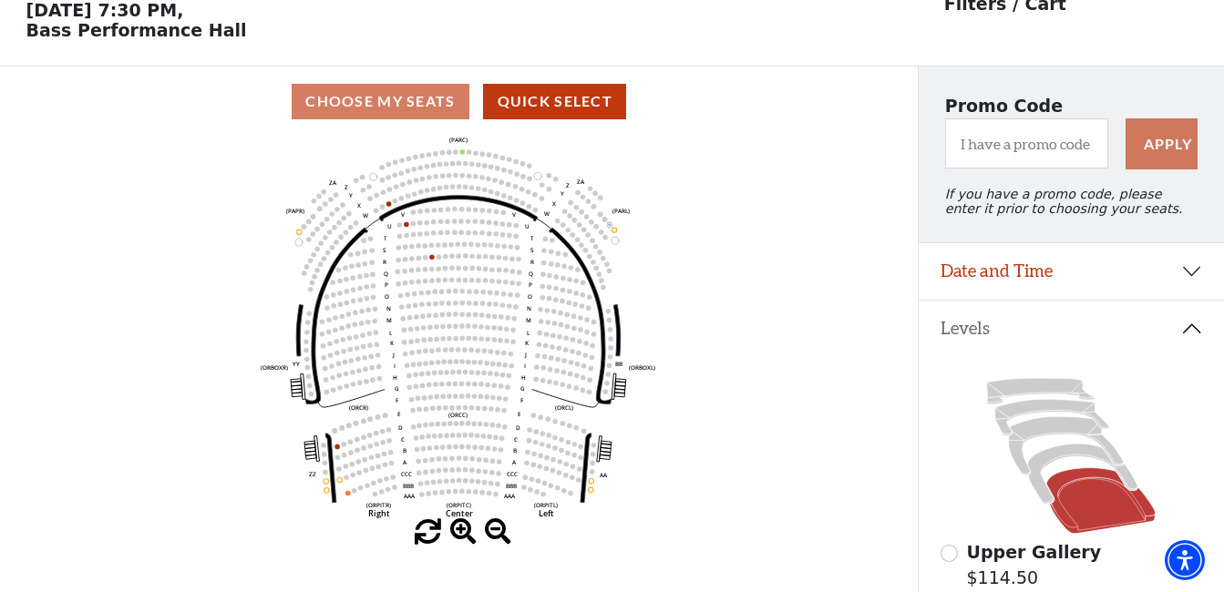
click at [456, 530] on span at bounding box center [463, 532] width 26 height 26
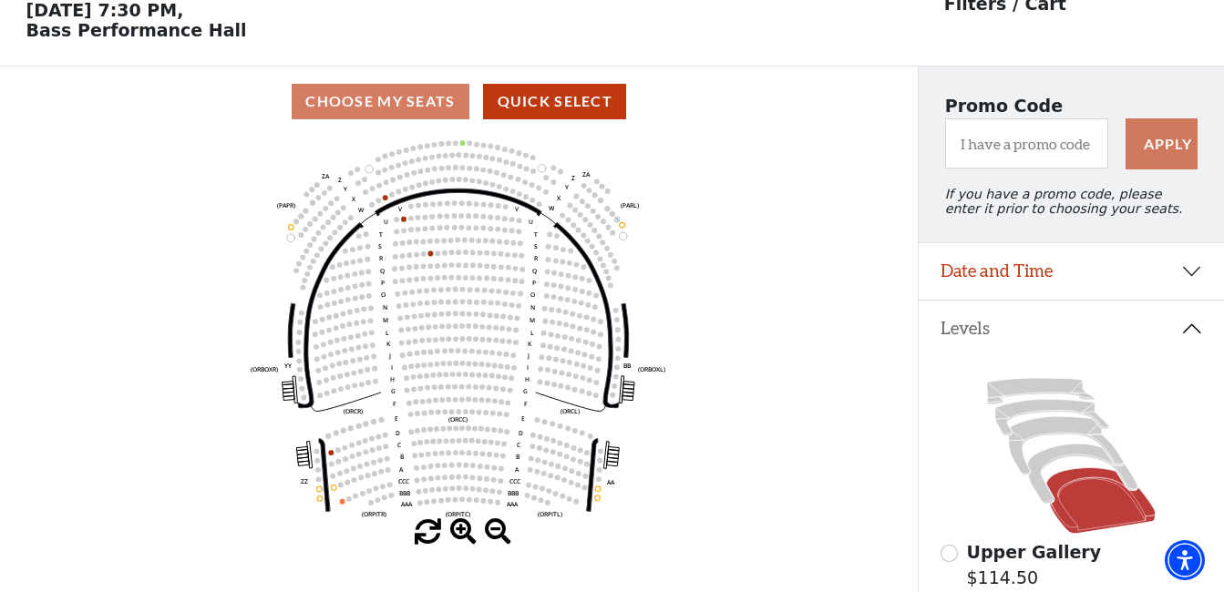
click at [456, 530] on span at bounding box center [463, 532] width 26 height 26
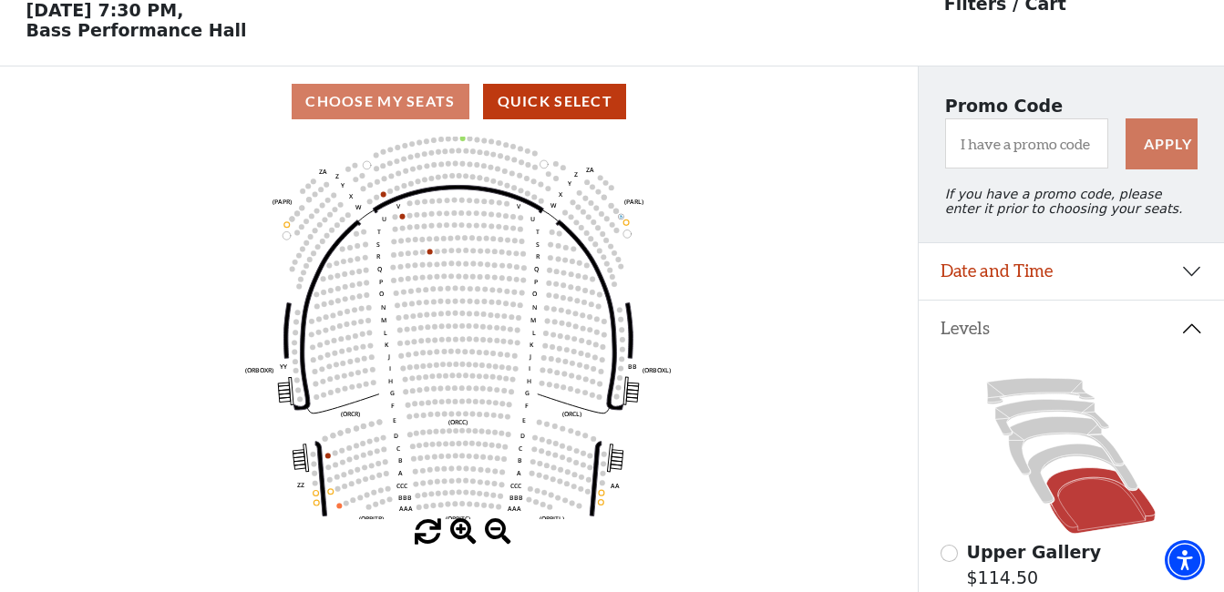
click at [456, 530] on span at bounding box center [463, 532] width 26 height 26
click at [456, 529] on span at bounding box center [463, 532] width 26 height 26
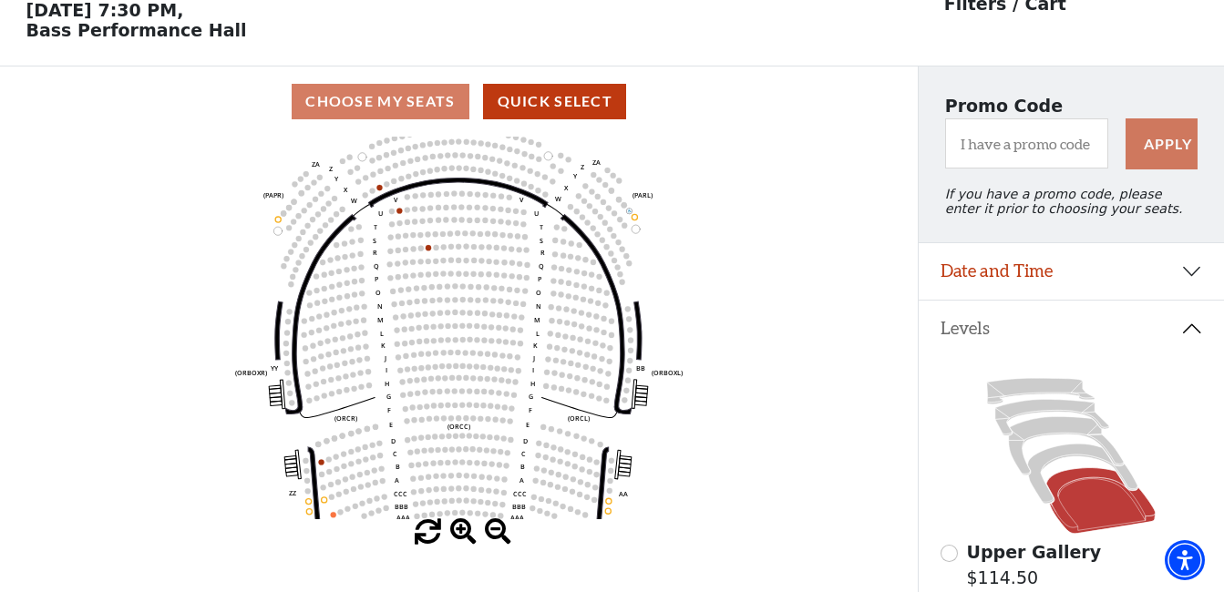
click at [456, 529] on span at bounding box center [463, 532] width 26 height 26
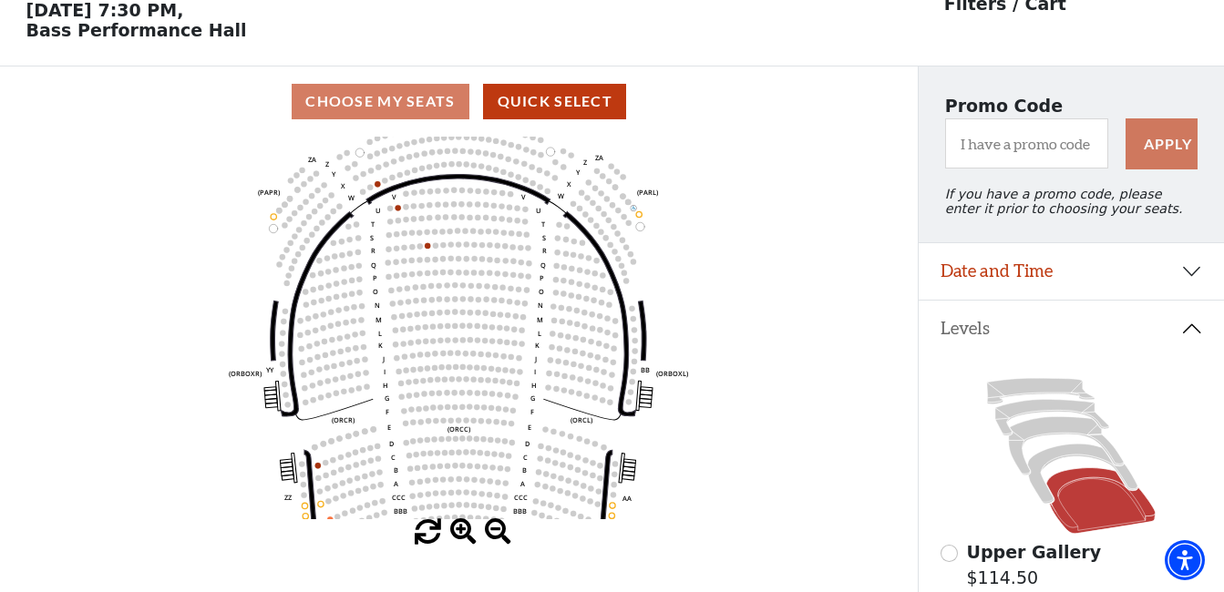
click at [456, 529] on span at bounding box center [463, 532] width 26 height 26
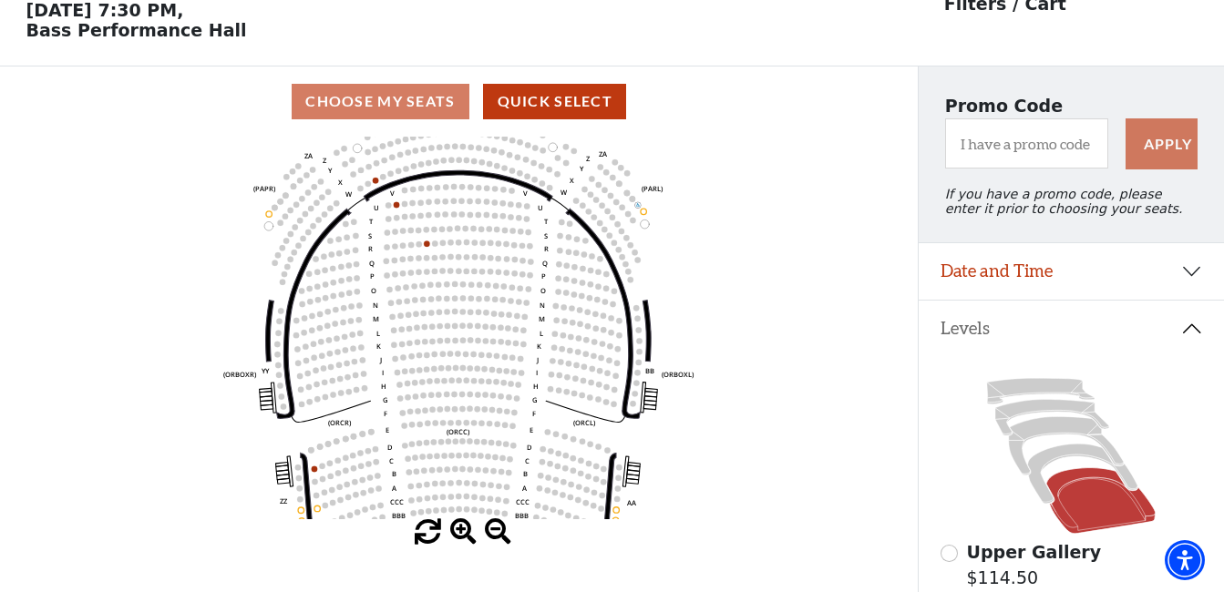
click at [456, 529] on span at bounding box center [463, 532] width 26 height 26
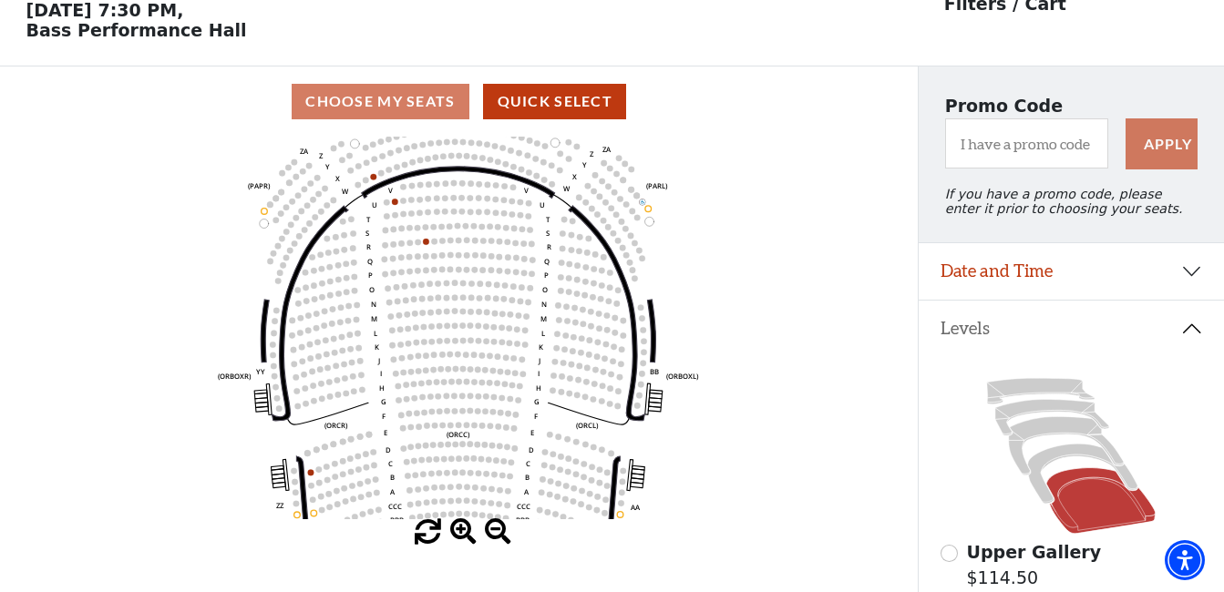
click at [456, 528] on span at bounding box center [463, 532] width 26 height 26
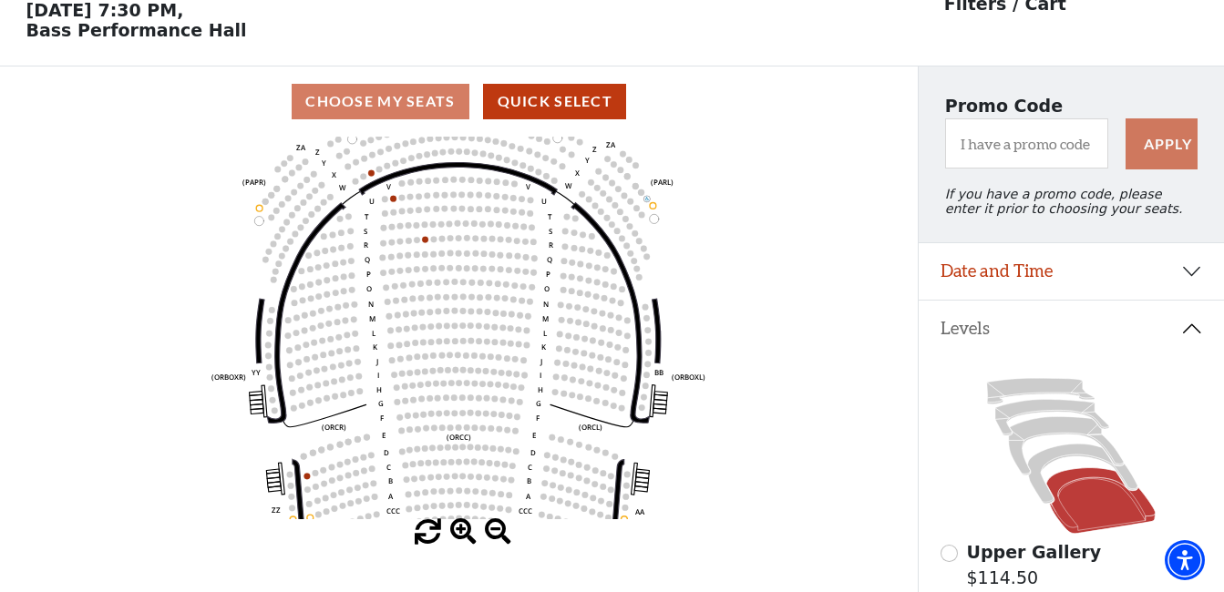
click at [456, 528] on span at bounding box center [463, 532] width 26 height 26
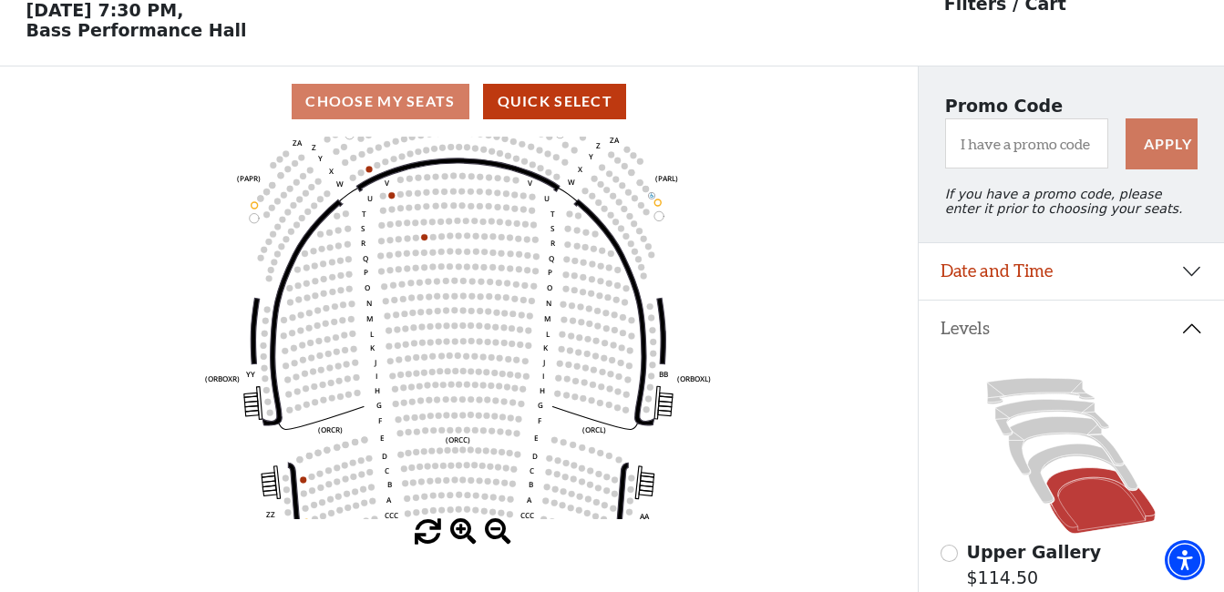
click at [456, 528] on span at bounding box center [463, 532] width 26 height 26
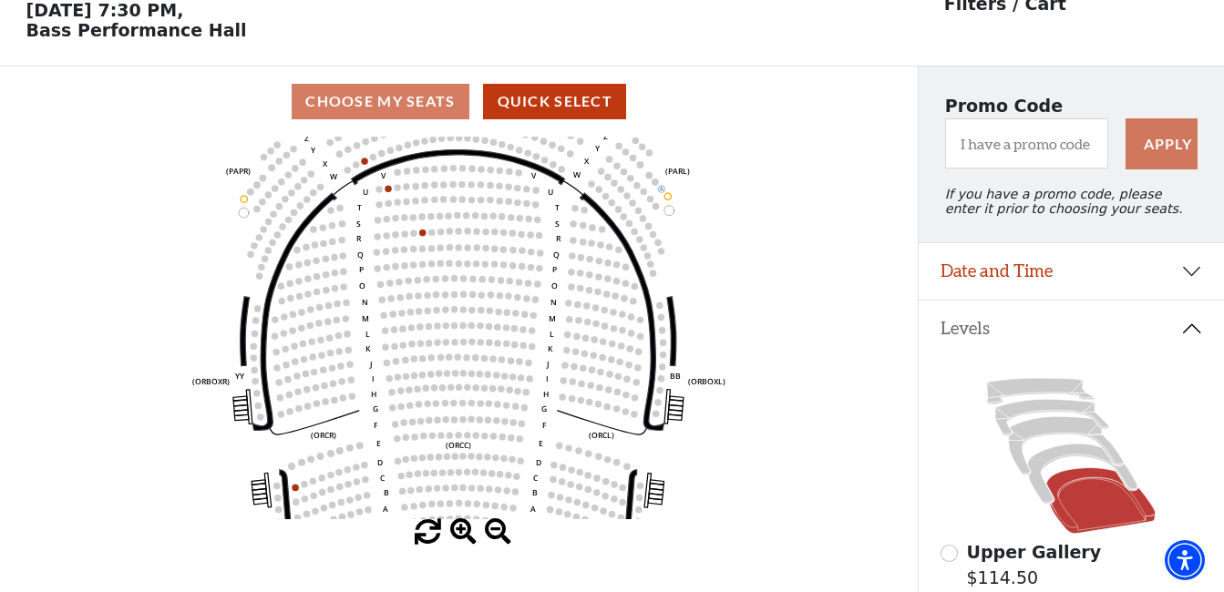
click at [456, 527] on span at bounding box center [463, 532] width 26 height 26
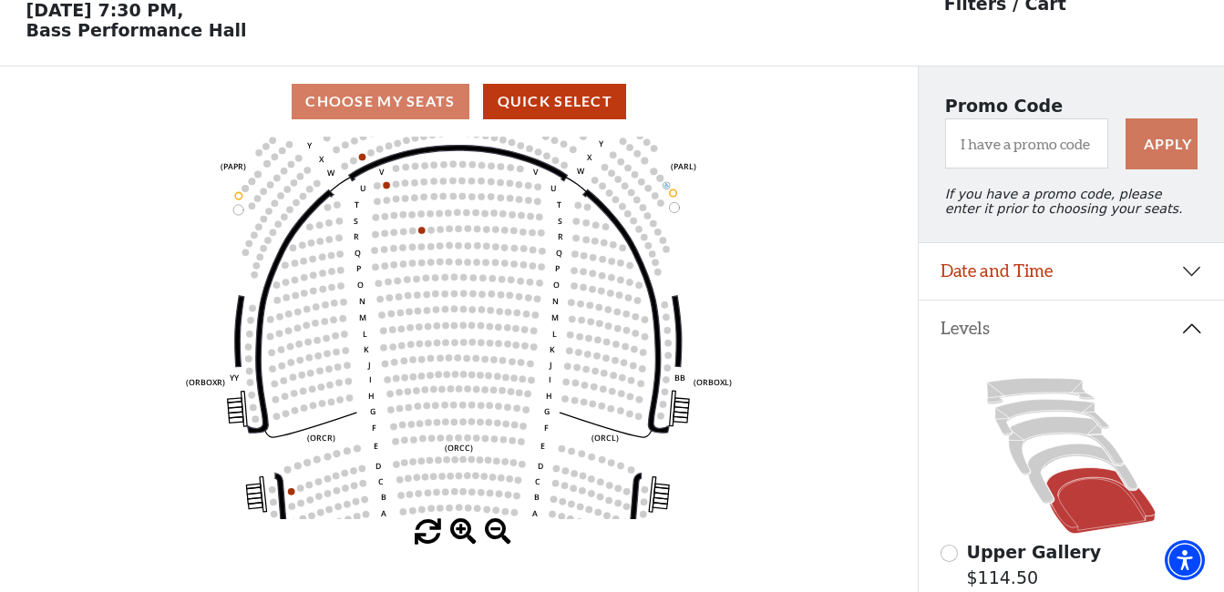
click at [456, 527] on span at bounding box center [463, 532] width 26 height 26
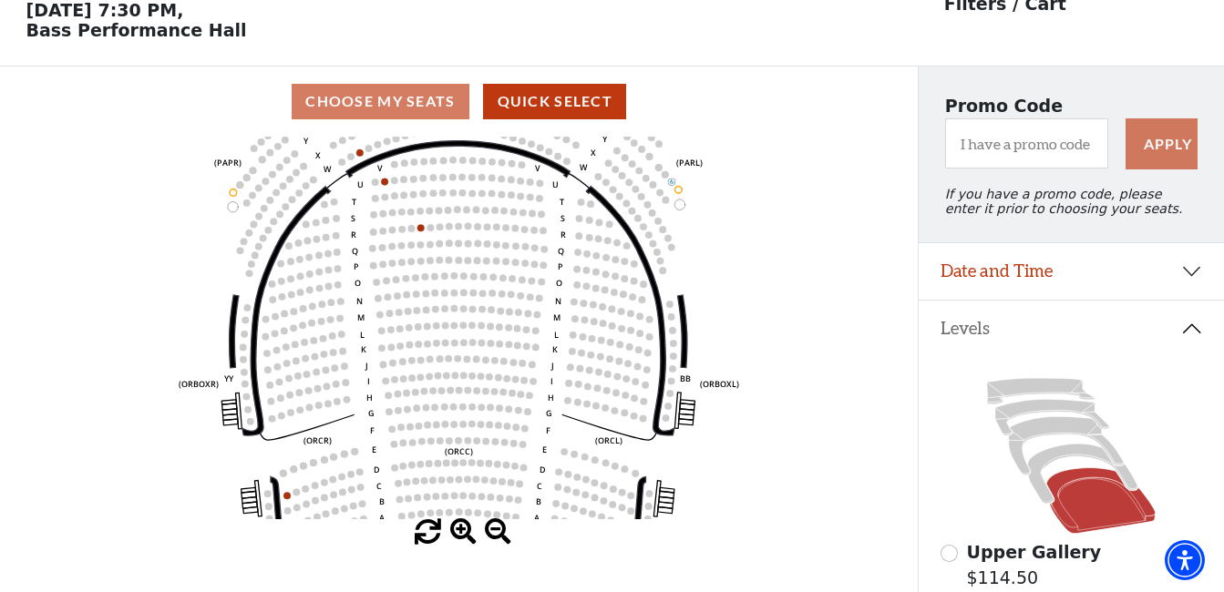
click at [456, 527] on span at bounding box center [463, 532] width 26 height 26
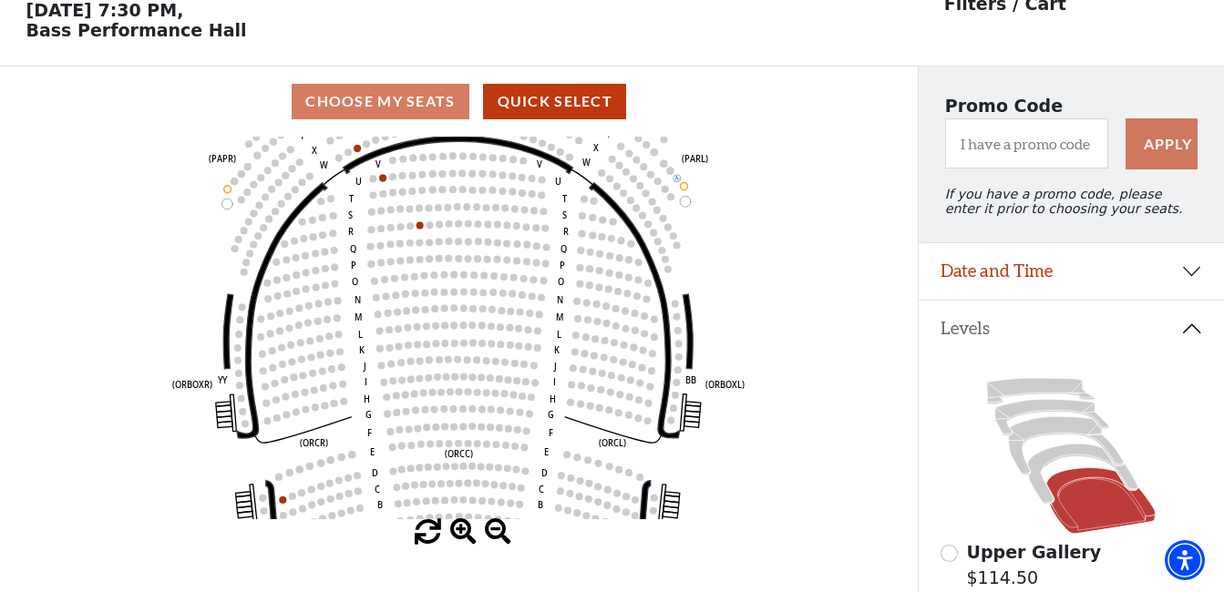
click at [456, 528] on span at bounding box center [463, 532] width 26 height 26
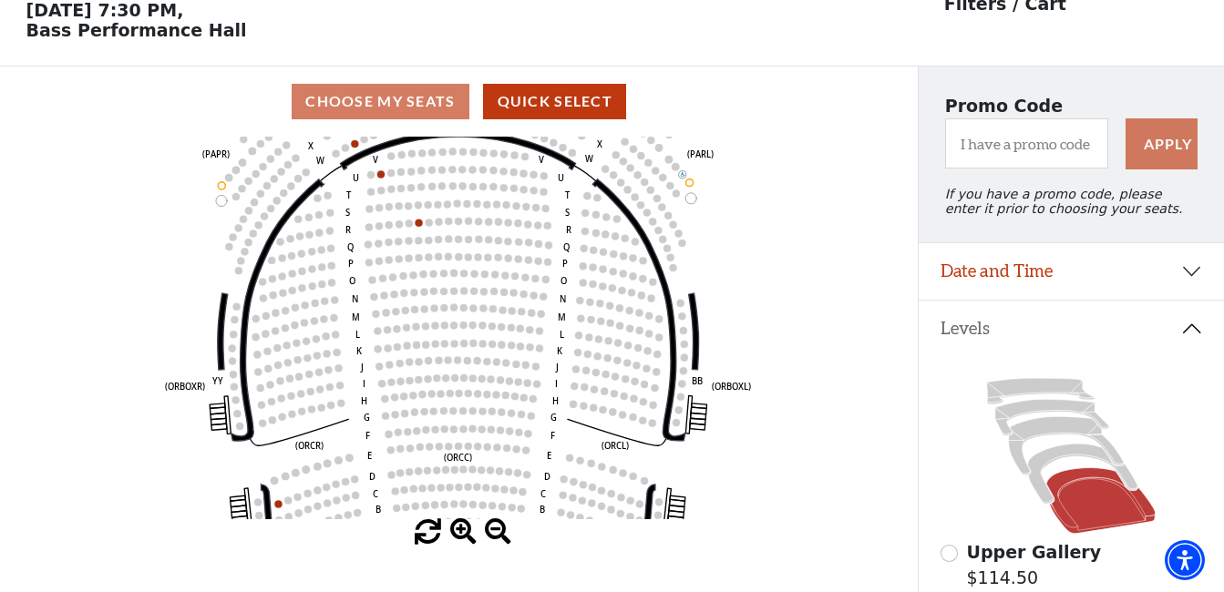
click at [456, 528] on span at bounding box center [463, 532] width 26 height 26
